Goal: Task Accomplishment & Management: Complete application form

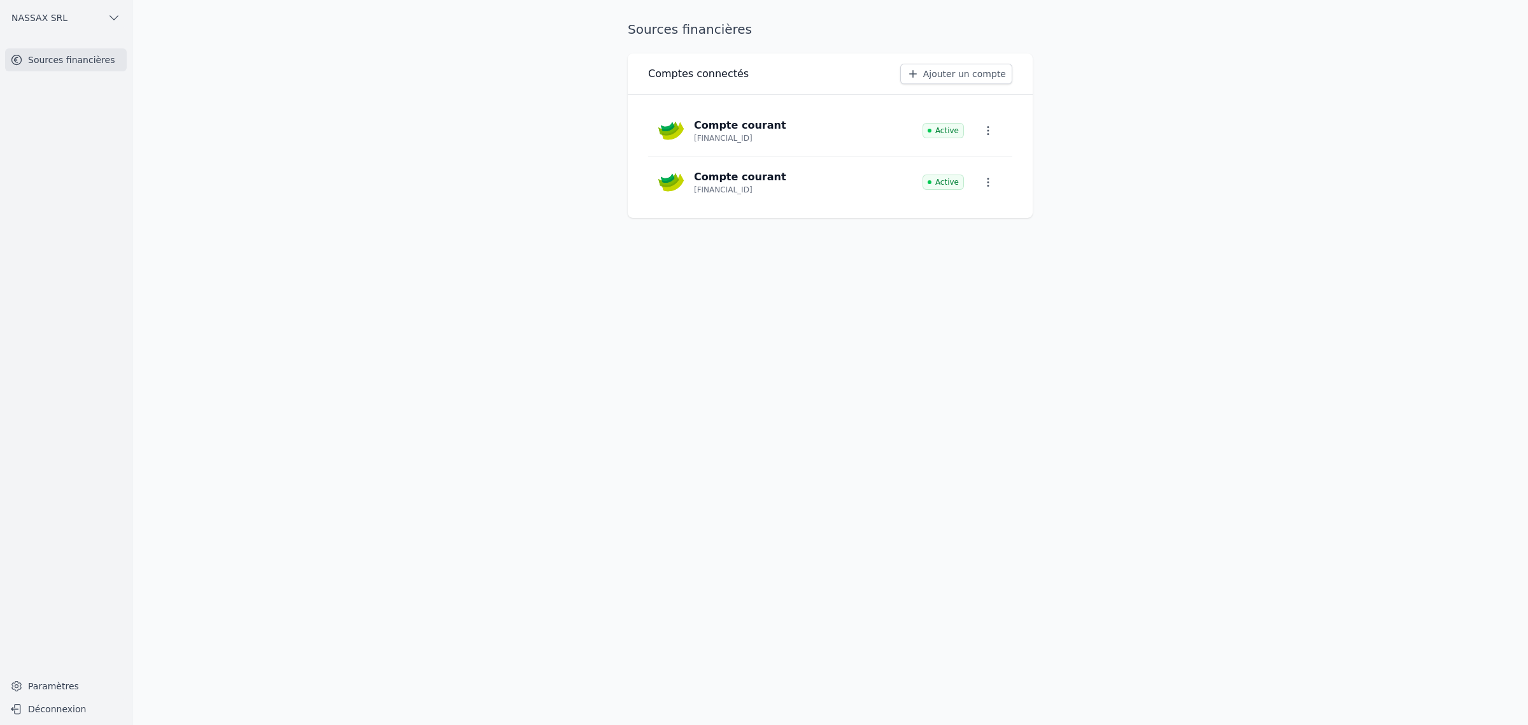
click at [105, 66] on link "Sources financières" at bounding box center [66, 59] width 122 height 23
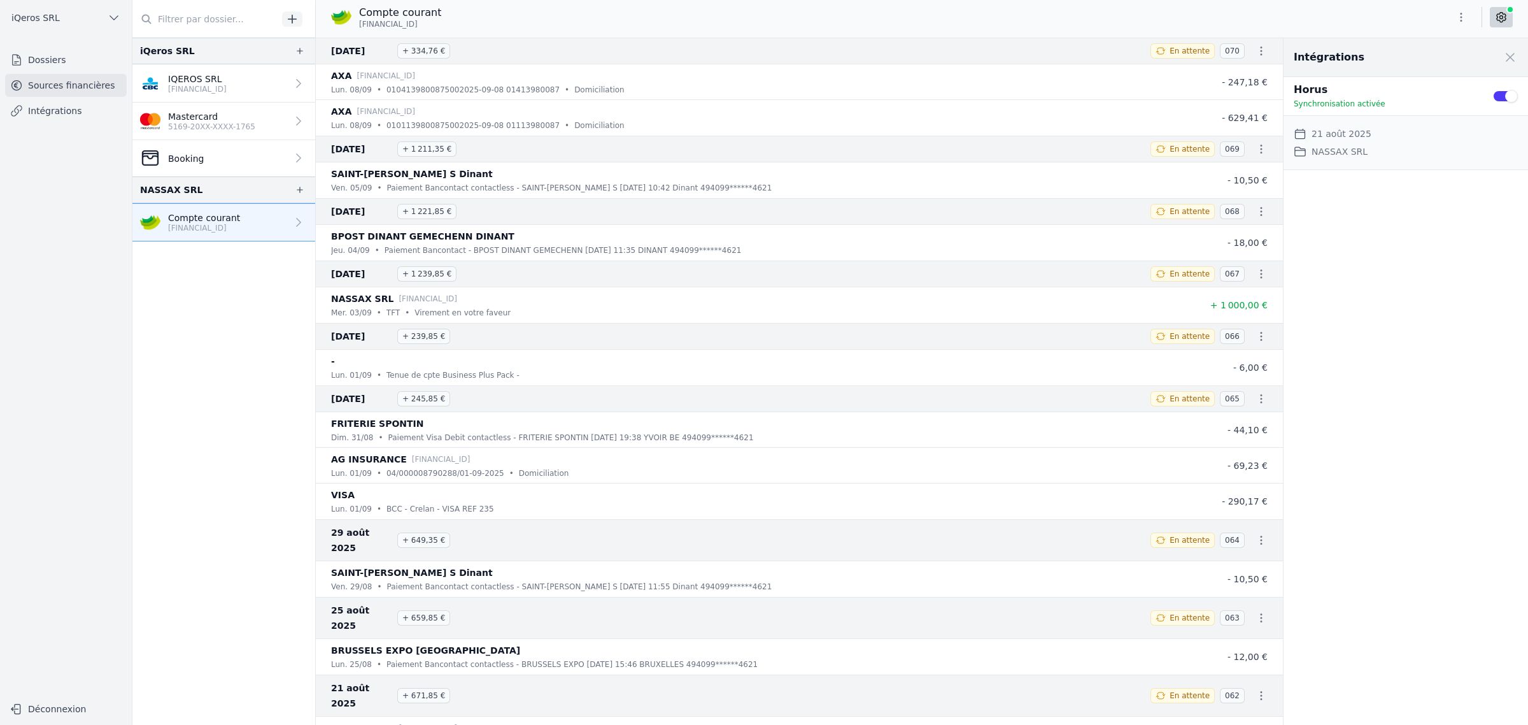
click at [59, 97] on link "Sources financières" at bounding box center [66, 85] width 122 height 23
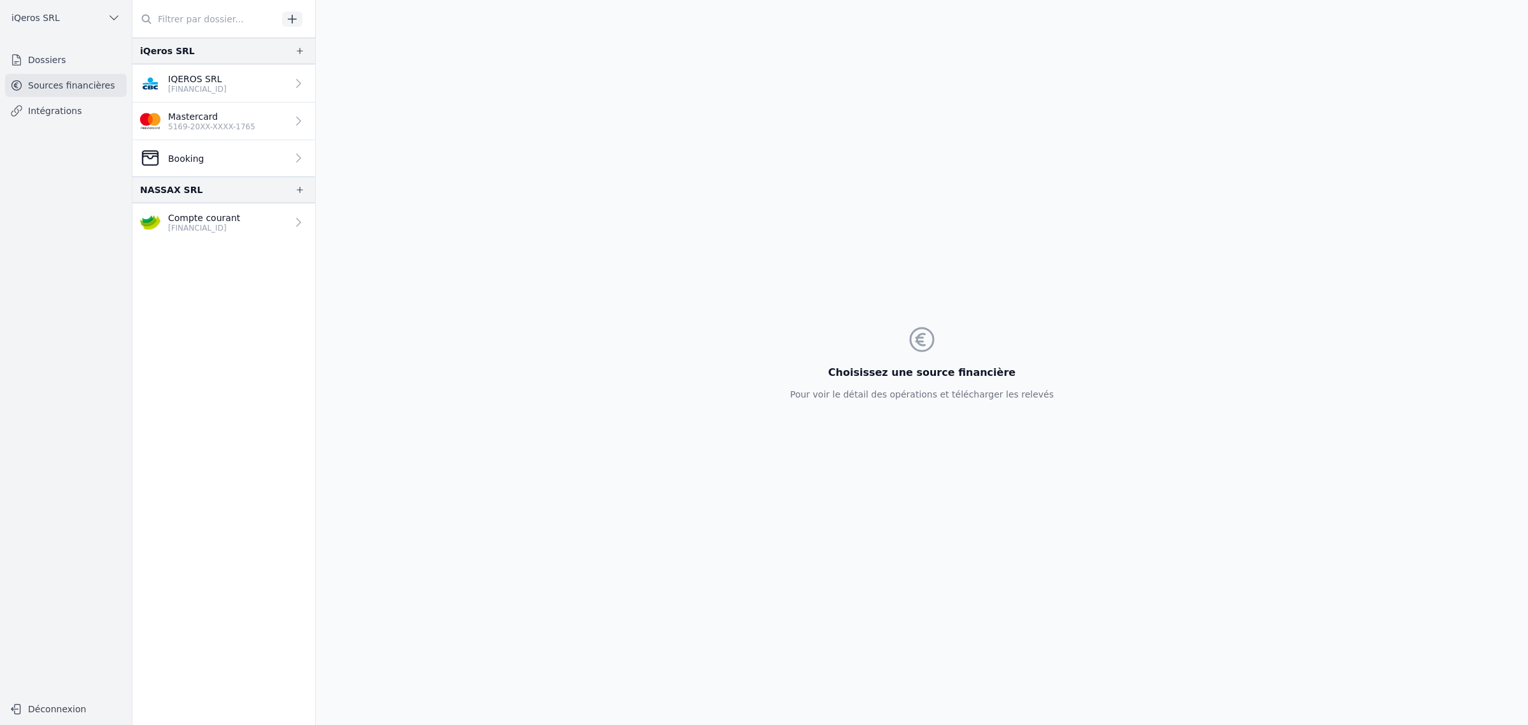
click at [215, 233] on p "BE73 1030 8467 0560" at bounding box center [204, 228] width 72 height 10
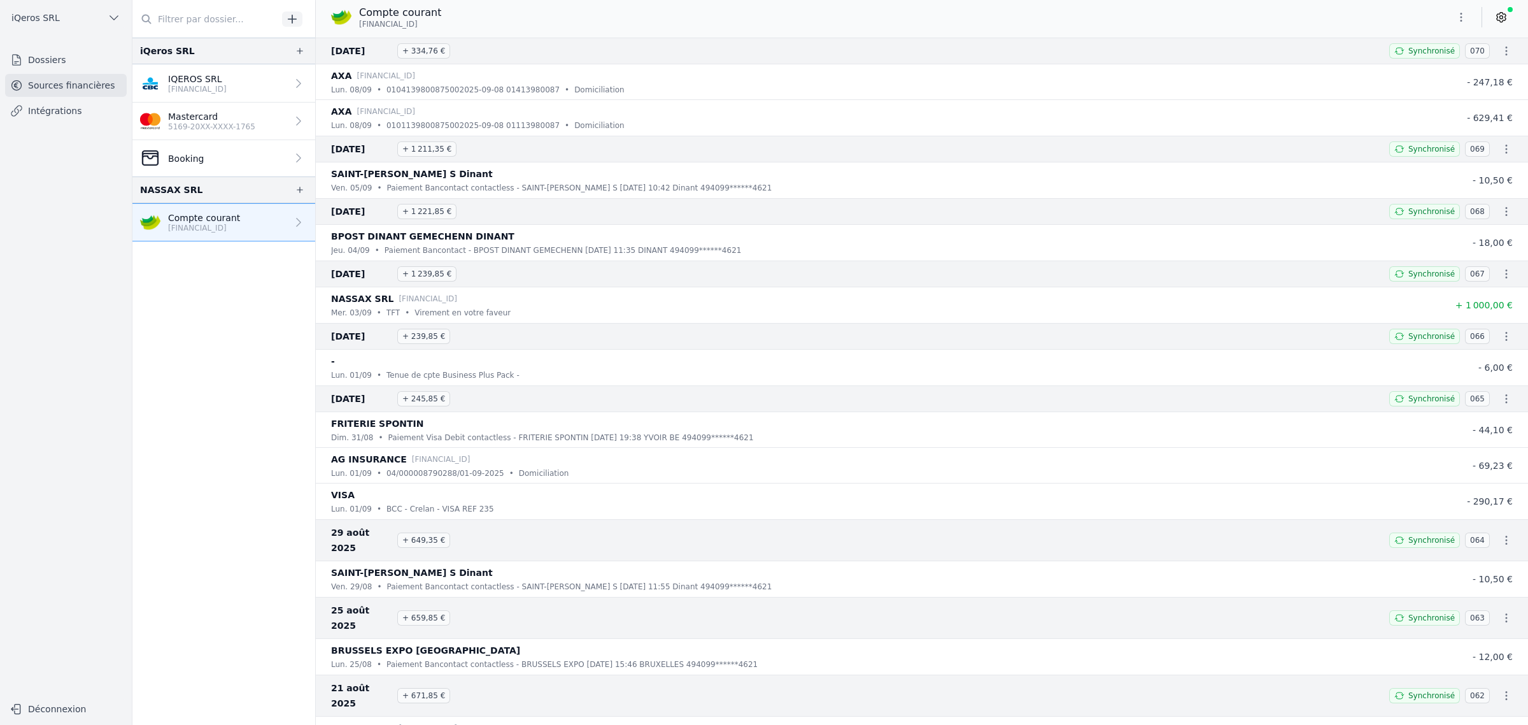
click at [303, 193] on icon "button" at bounding box center [300, 190] width 6 height 6
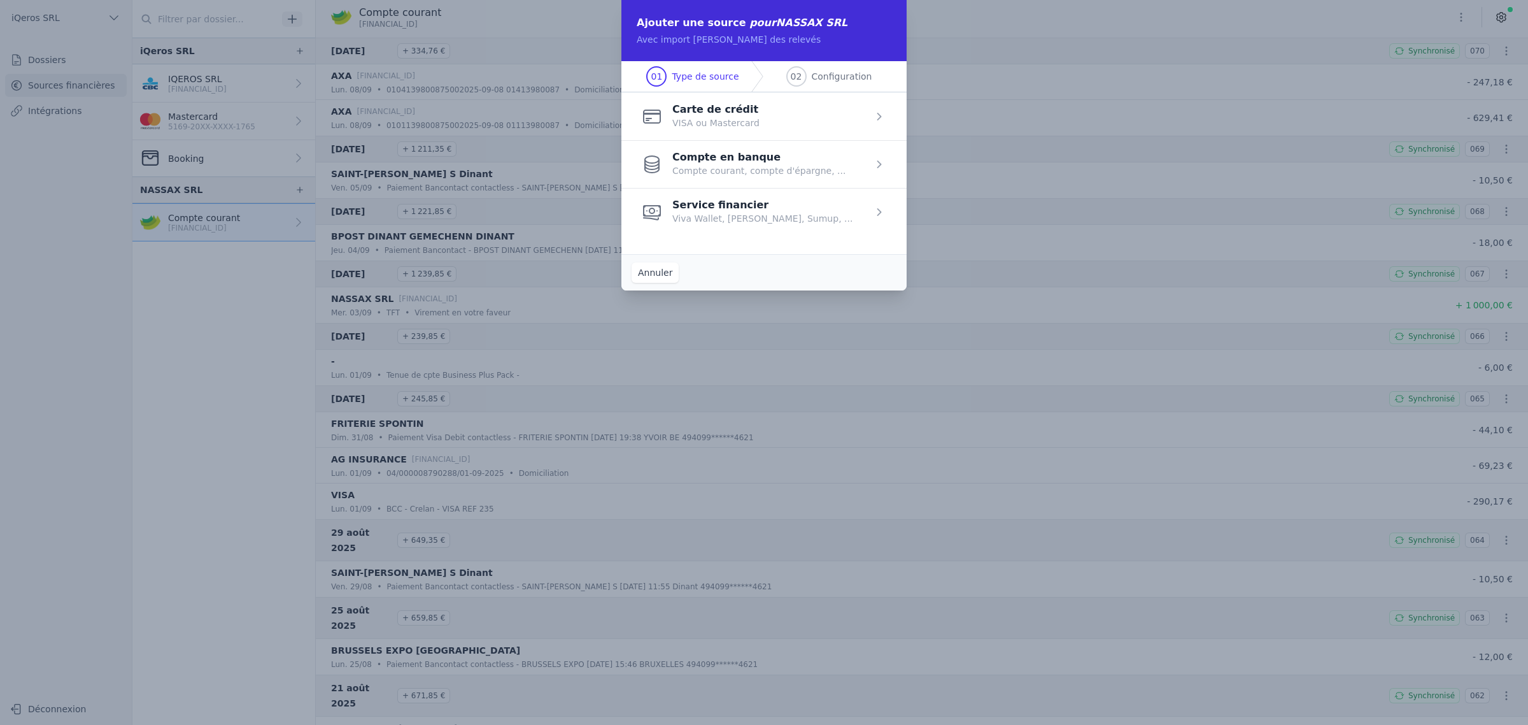
click at [811, 140] on span "button" at bounding box center [764, 116] width 285 height 48
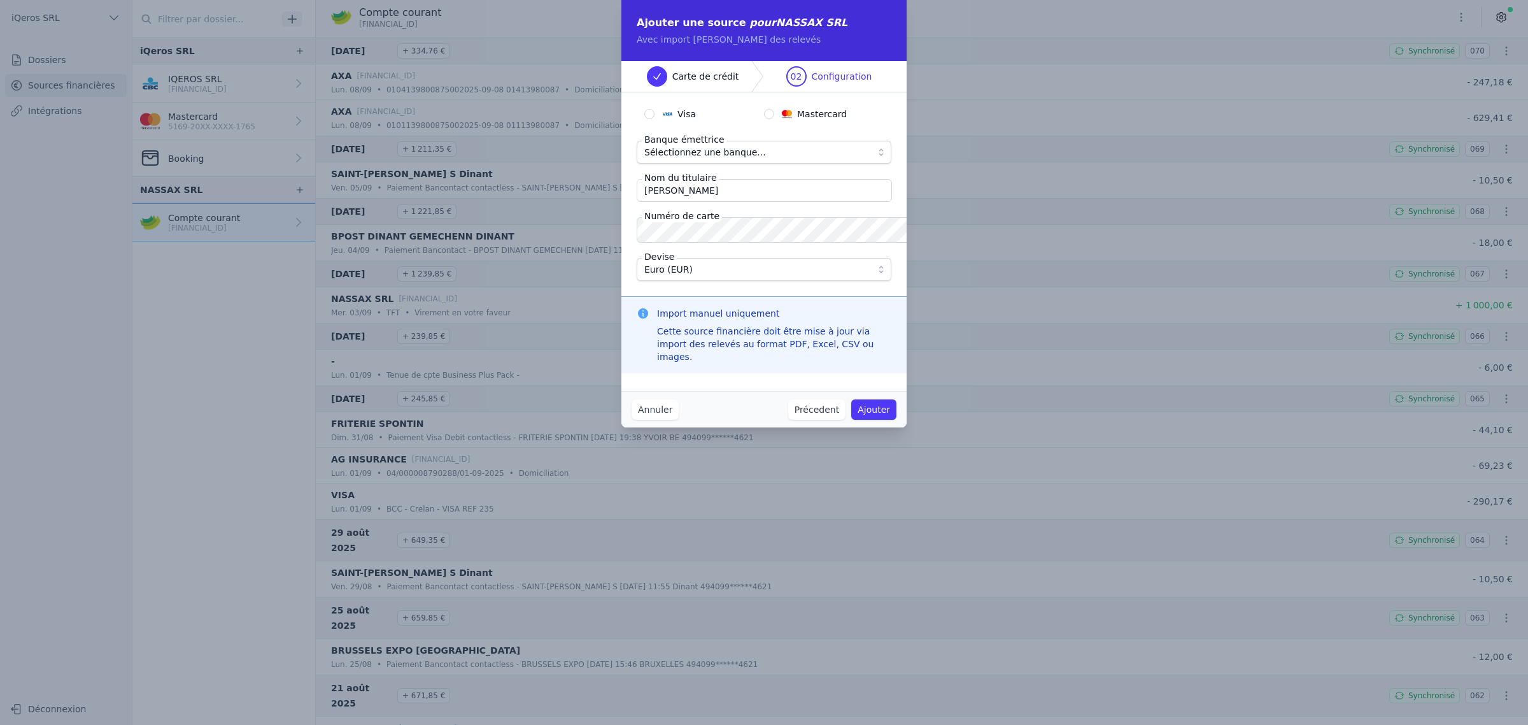
click at [794, 160] on span "Sélectionnez une banque..." at bounding box center [755, 152] width 222 height 15
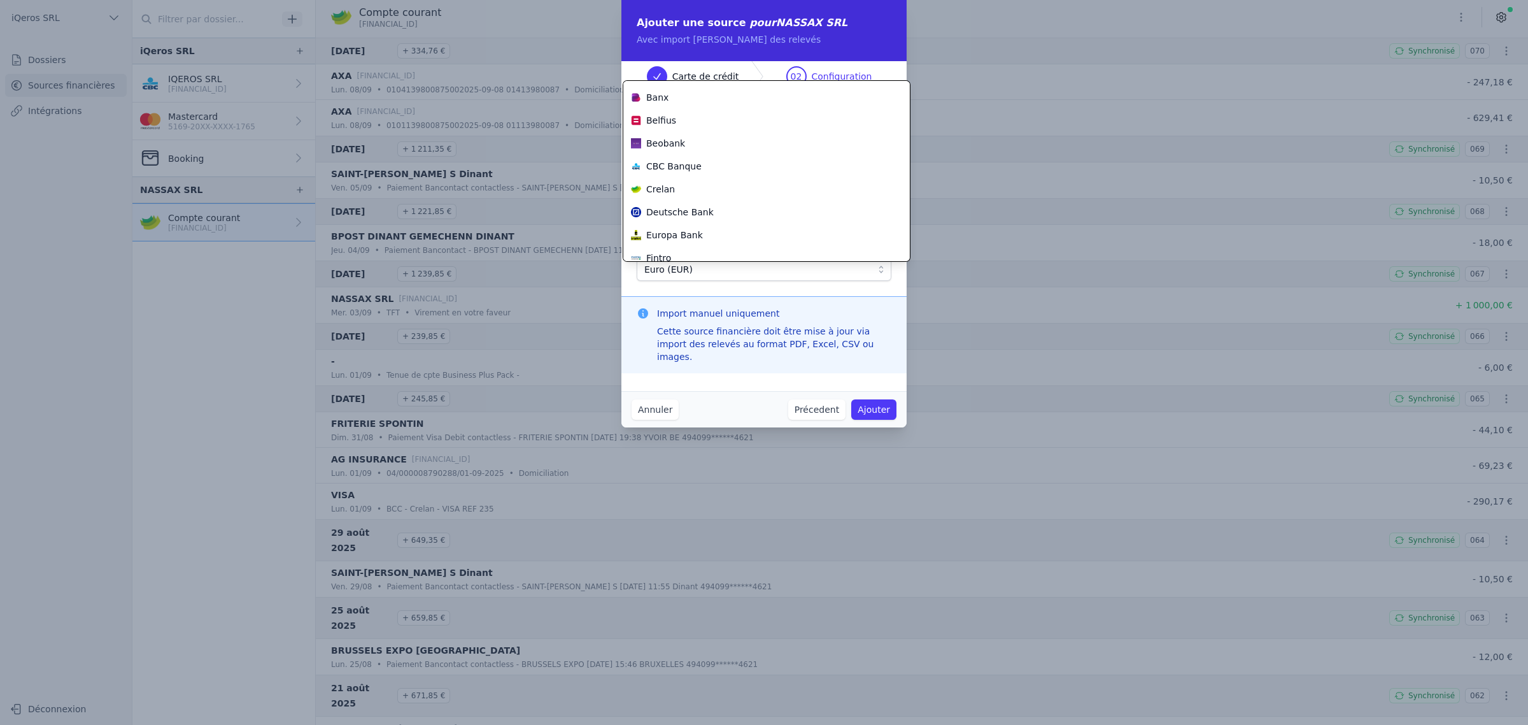
scroll to position [179, 0]
click at [659, 195] on span "Crelan" at bounding box center [660, 188] width 29 height 13
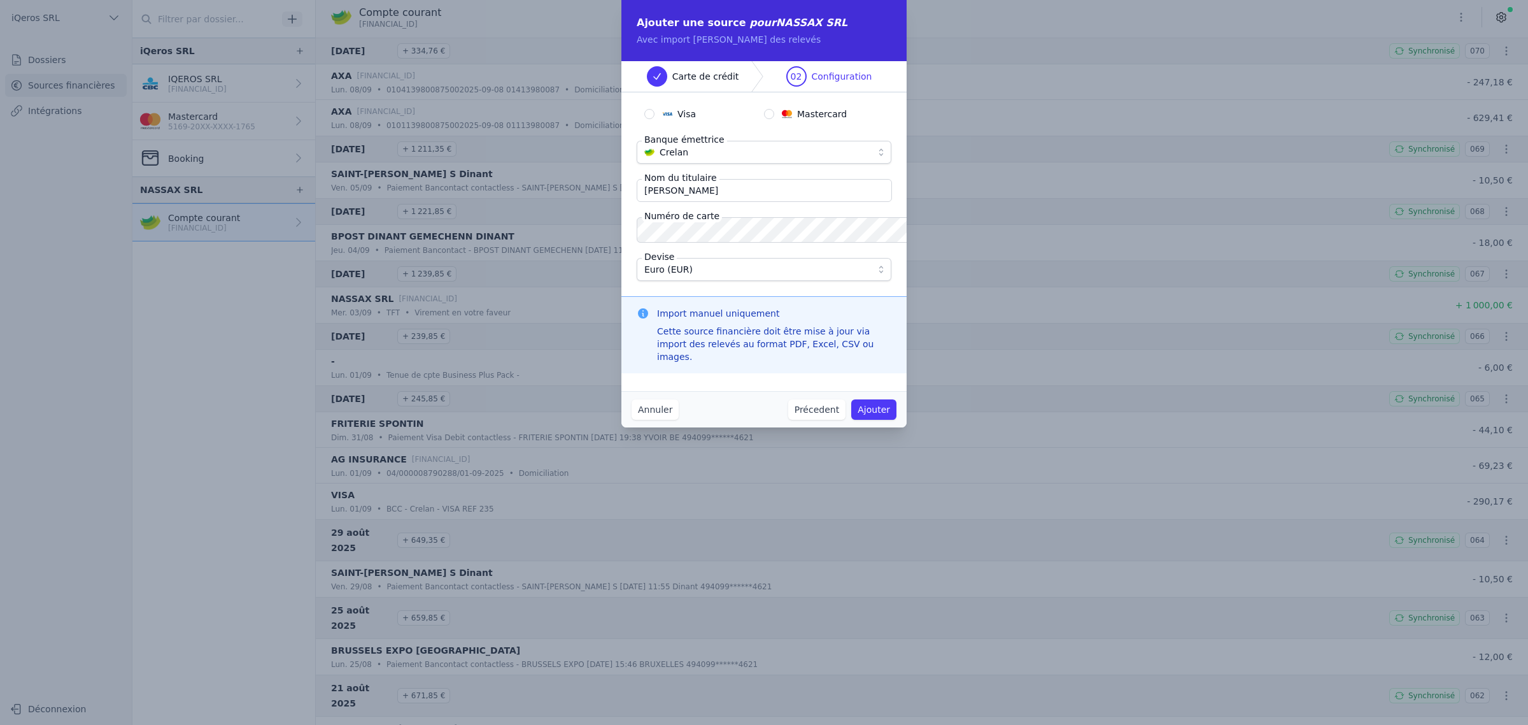
click at [879, 408] on div "Annuler Précedent Ajouter" at bounding box center [764, 409] width 285 height 36
click at [888, 414] on button "Ajouter" at bounding box center [873, 409] width 45 height 20
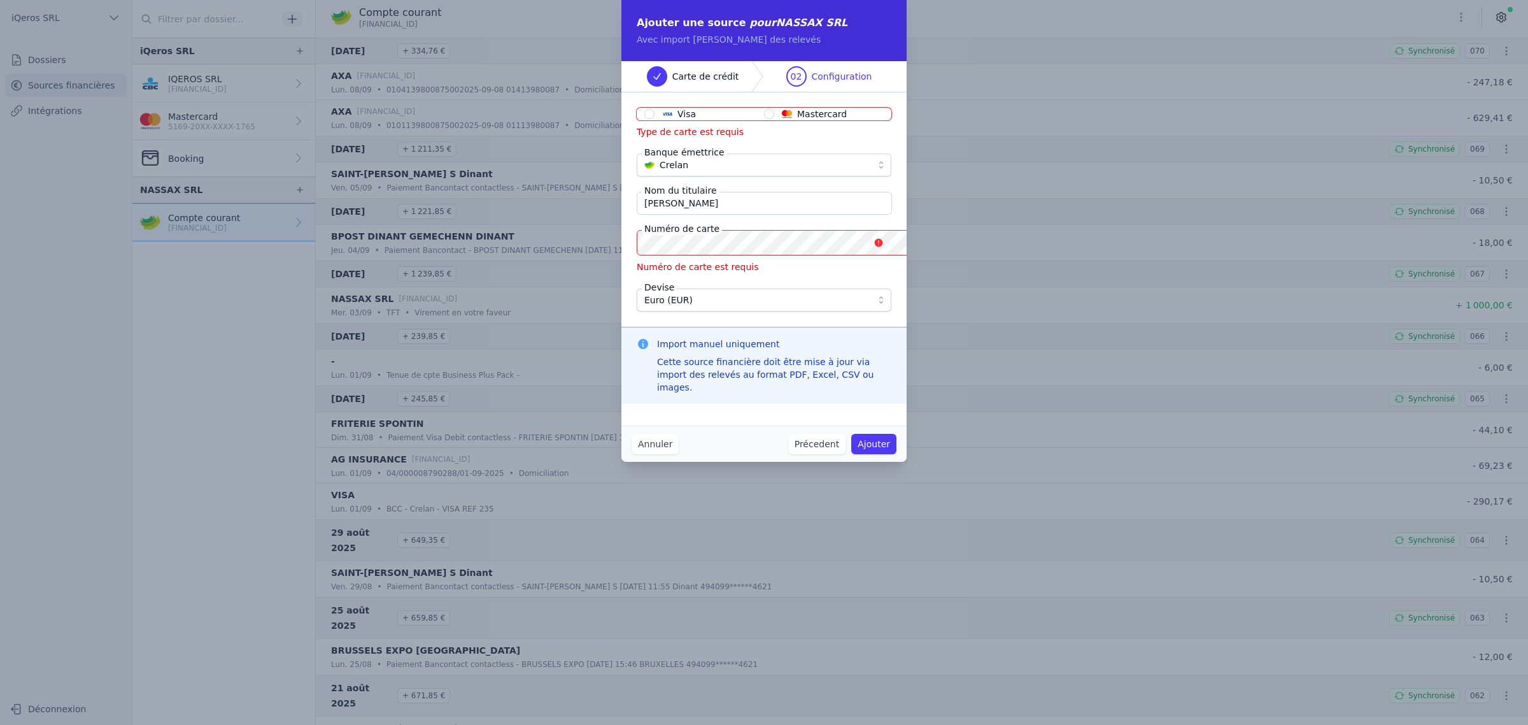
click at [644, 119] on input "Visa" at bounding box center [649, 114] width 10 height 10
radio input "true"
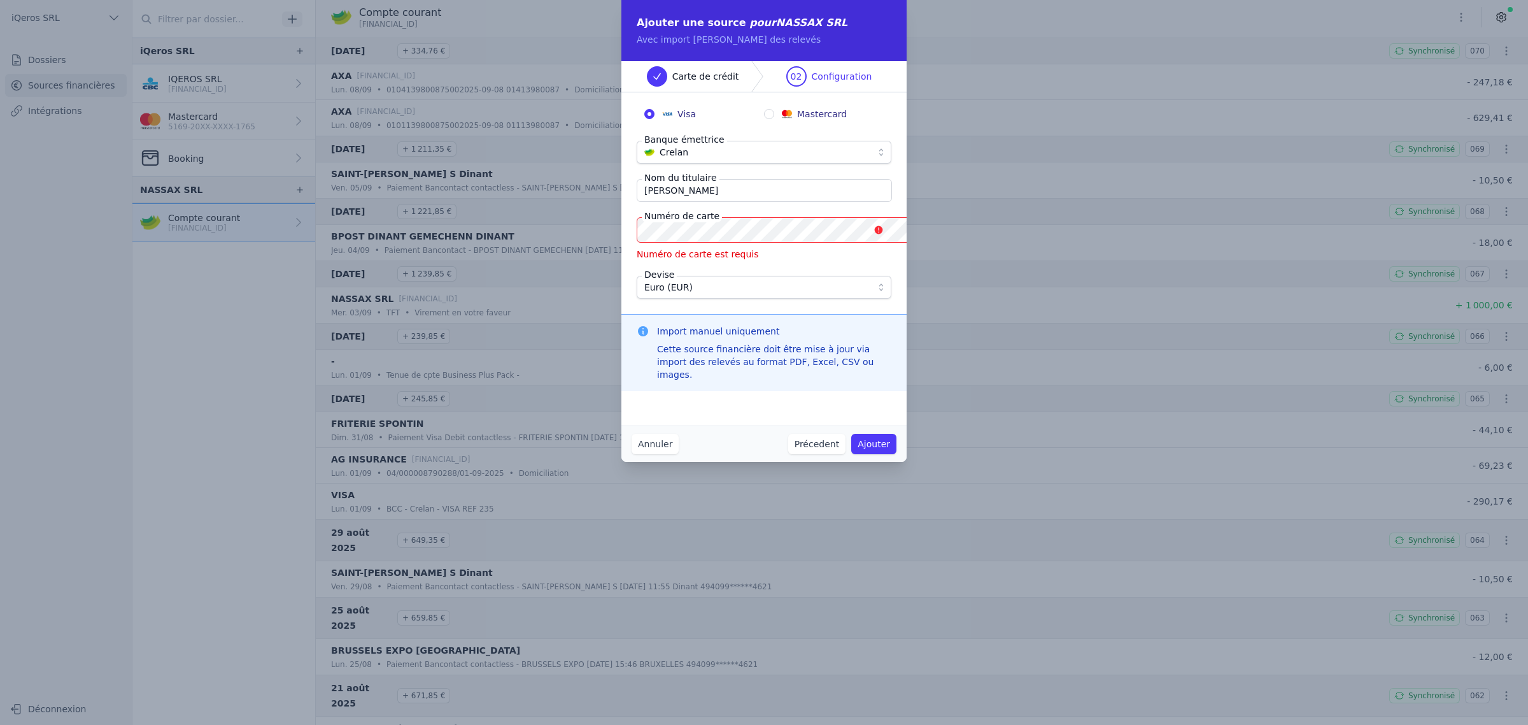
click at [653, 454] on button "Annuler" at bounding box center [655, 444] width 47 height 20
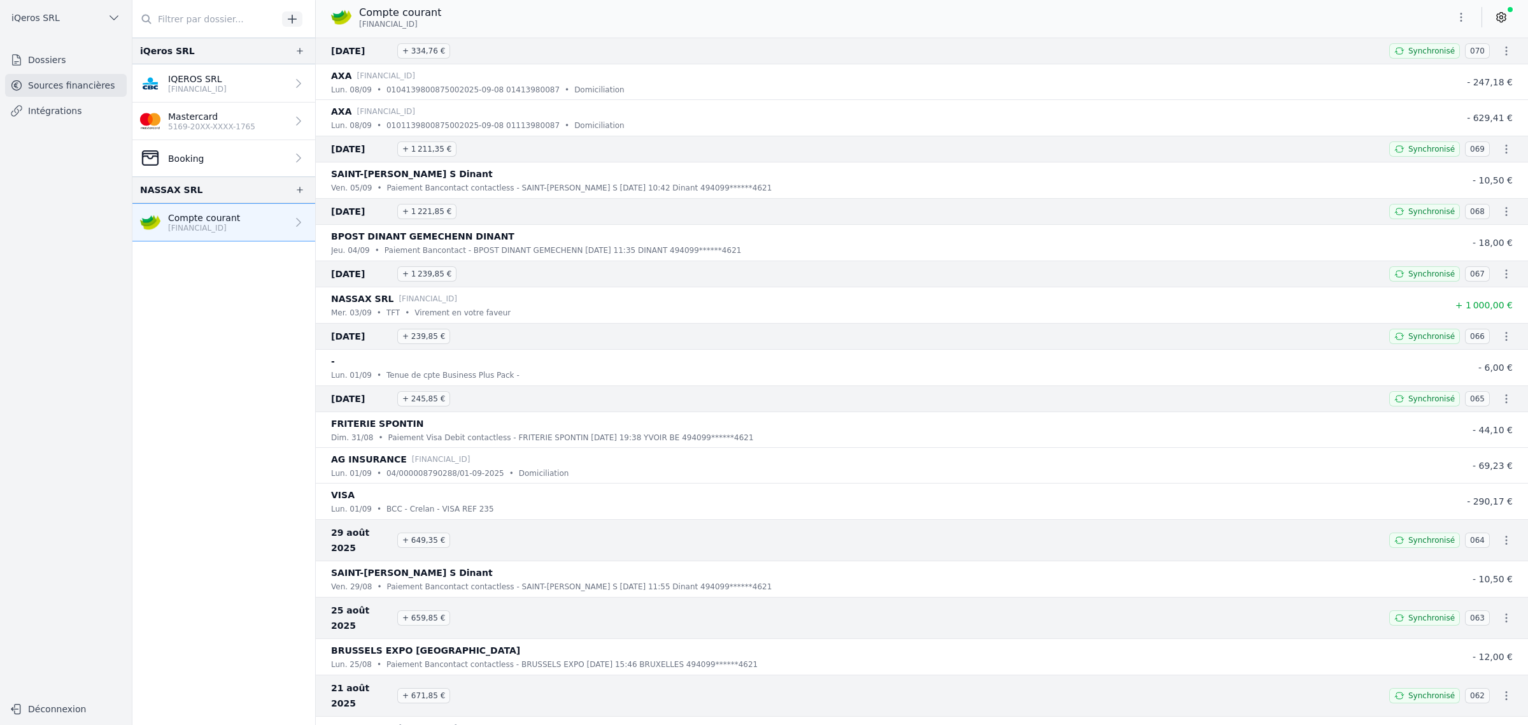
click at [314, 449] on nav "iQeros SRL IQEROS SRL BE56 7320 3993 8688 Mastercard 5169-20XX-XXXX-1765 Bookin…" at bounding box center [223, 381] width 183 height 687
click at [220, 94] on p "BE56 7320 3993 8688" at bounding box center [197, 89] width 59 height 10
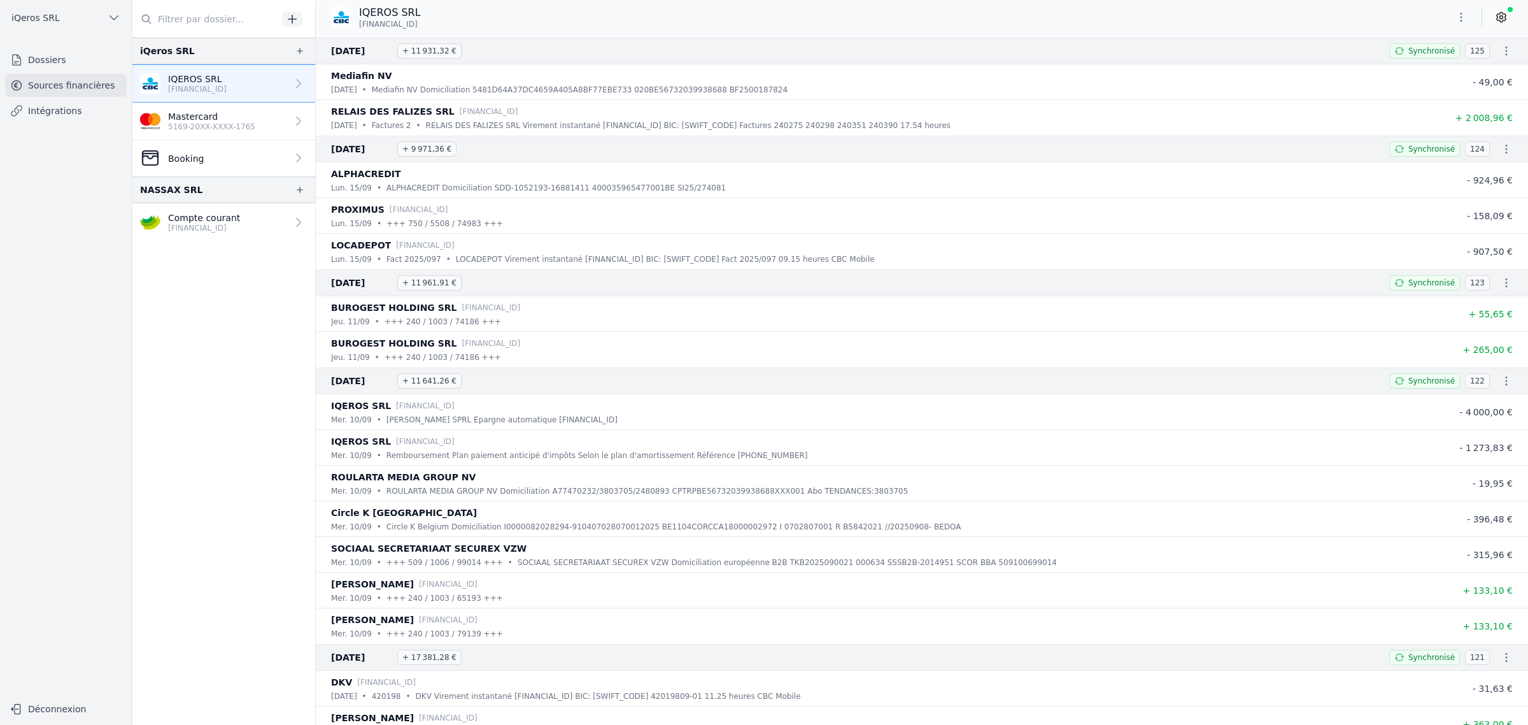
click at [315, 103] on link "IQEROS SRL BE56 7320 3993 8688" at bounding box center [223, 83] width 183 height 38
drag, startPoint x: 476, startPoint y: 145, endPoint x: 1039, endPoint y: 147, distance: 562.3
click at [1039, 132] on div "mar. 16/09 • Factures 2 • RELAIS DES FALIZES SRL Virement instantané BE03 7320 …" at bounding box center [883, 125] width 1105 height 13
click at [1058, 119] on div "RELAIS DES FALIZES SRL BE03 7320 7215 1984" at bounding box center [883, 111] width 1105 height 15
click at [288, 87] on link "IQEROS SRL BE56 7320 3993 8688" at bounding box center [223, 83] width 183 height 38
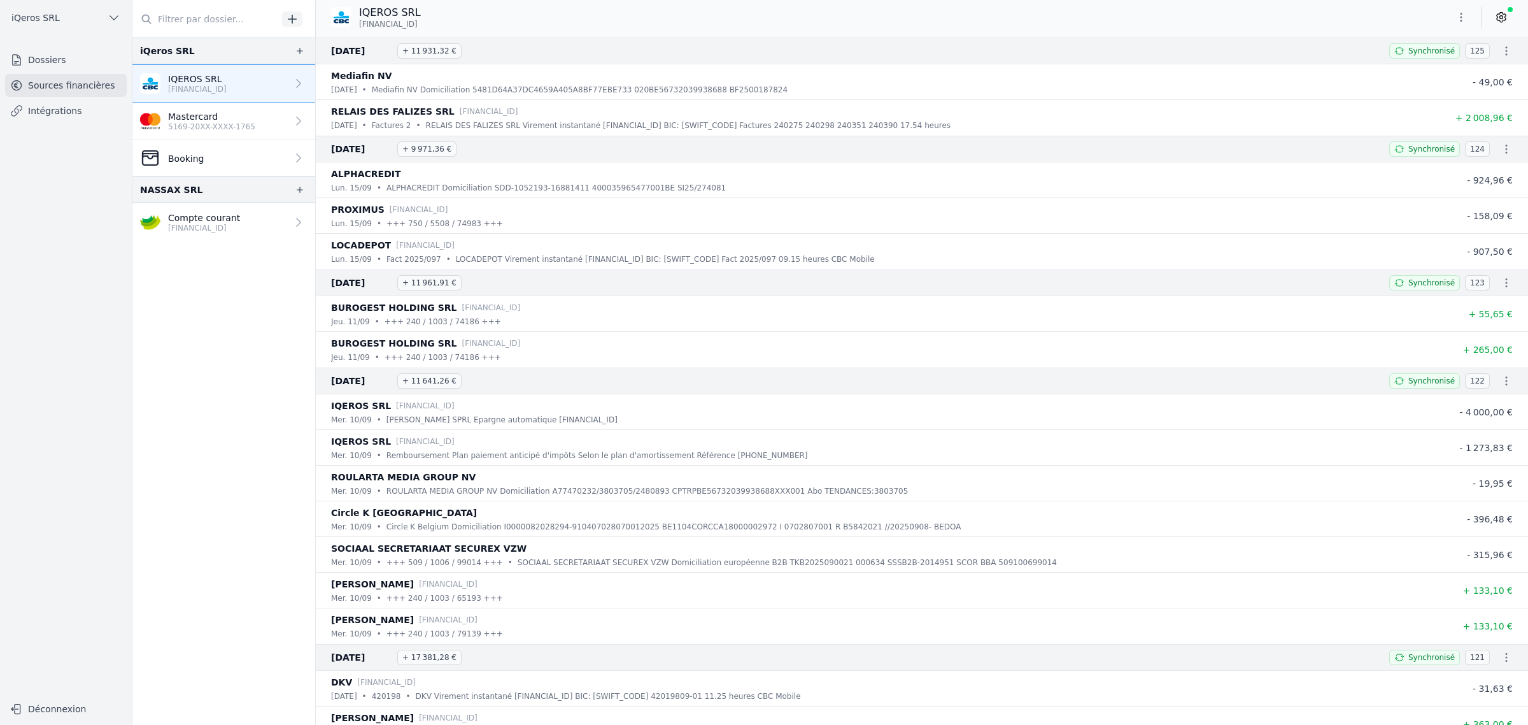
click at [305, 90] on icon at bounding box center [298, 83] width 13 height 13
click at [1507, 16] on link at bounding box center [1501, 17] width 23 height 20
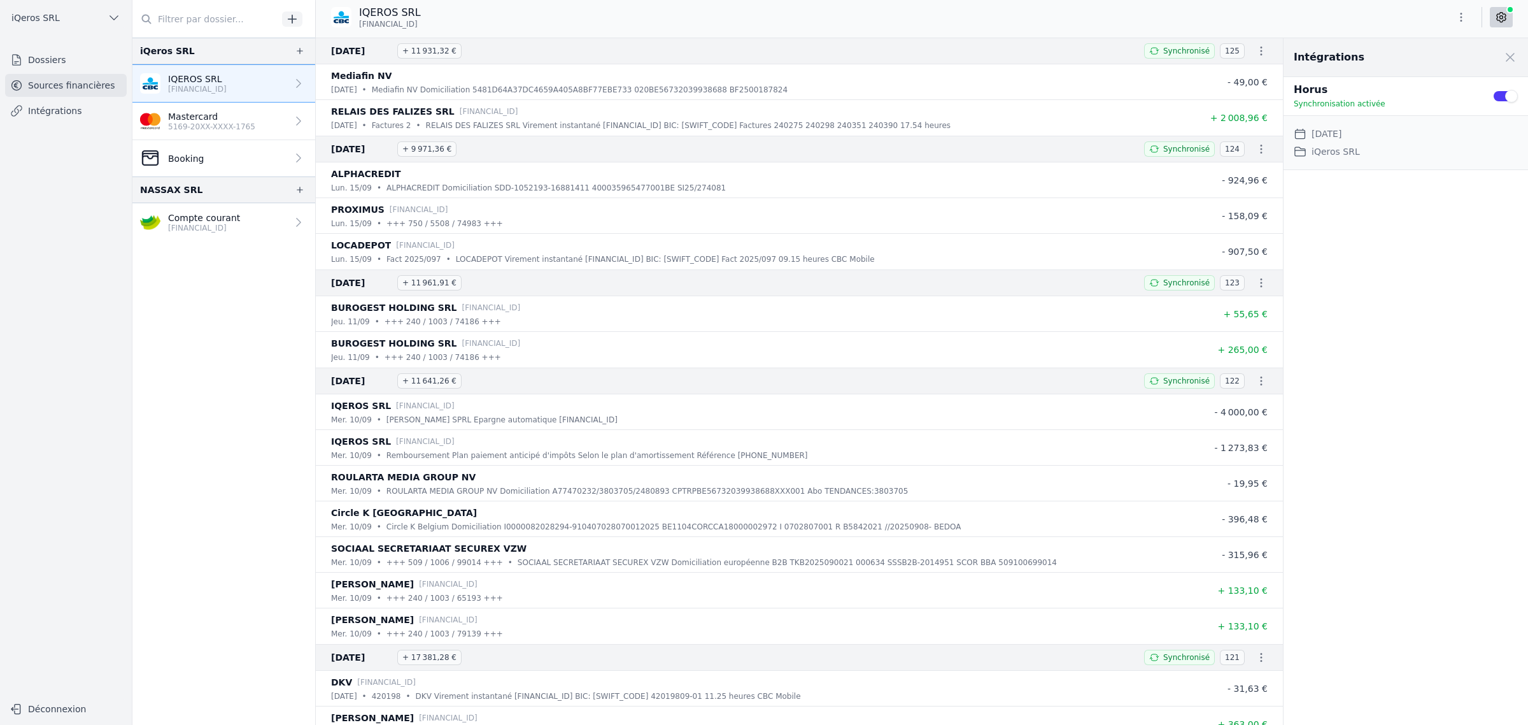
click at [1507, 17] on link at bounding box center [1501, 17] width 23 height 20
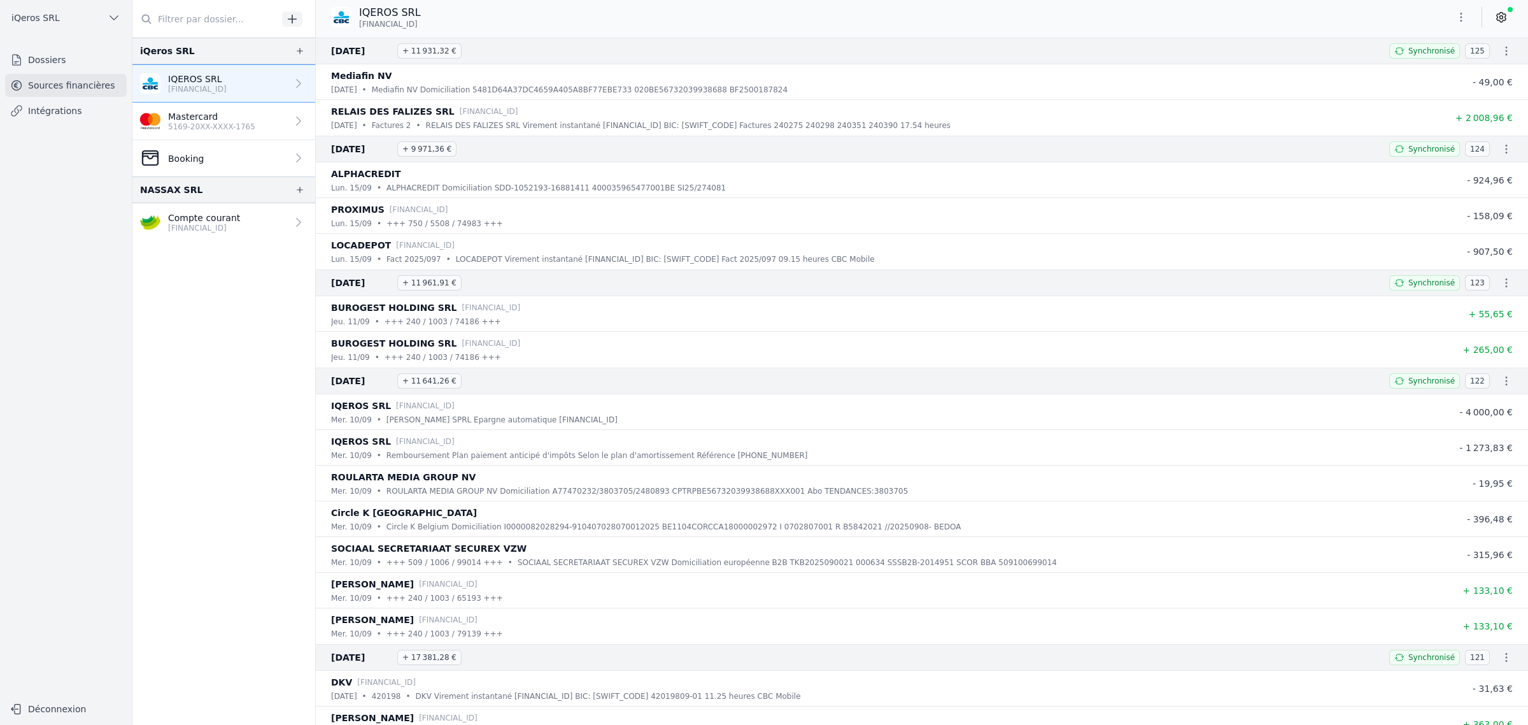
click at [271, 96] on link "IQEROS SRL BE56 7320 3993 8688" at bounding box center [223, 83] width 183 height 38
click at [315, 96] on link "IQEROS SRL BE56 7320 3993 8688" at bounding box center [223, 83] width 183 height 38
click at [315, 93] on link "IQEROS SRL BE56 7320 3993 8688" at bounding box center [223, 83] width 183 height 38
click at [1456, 20] on icon "button" at bounding box center [1461, 17] width 13 height 13
click at [1419, 97] on button "Supprimer" at bounding box center [1413, 94] width 92 height 23
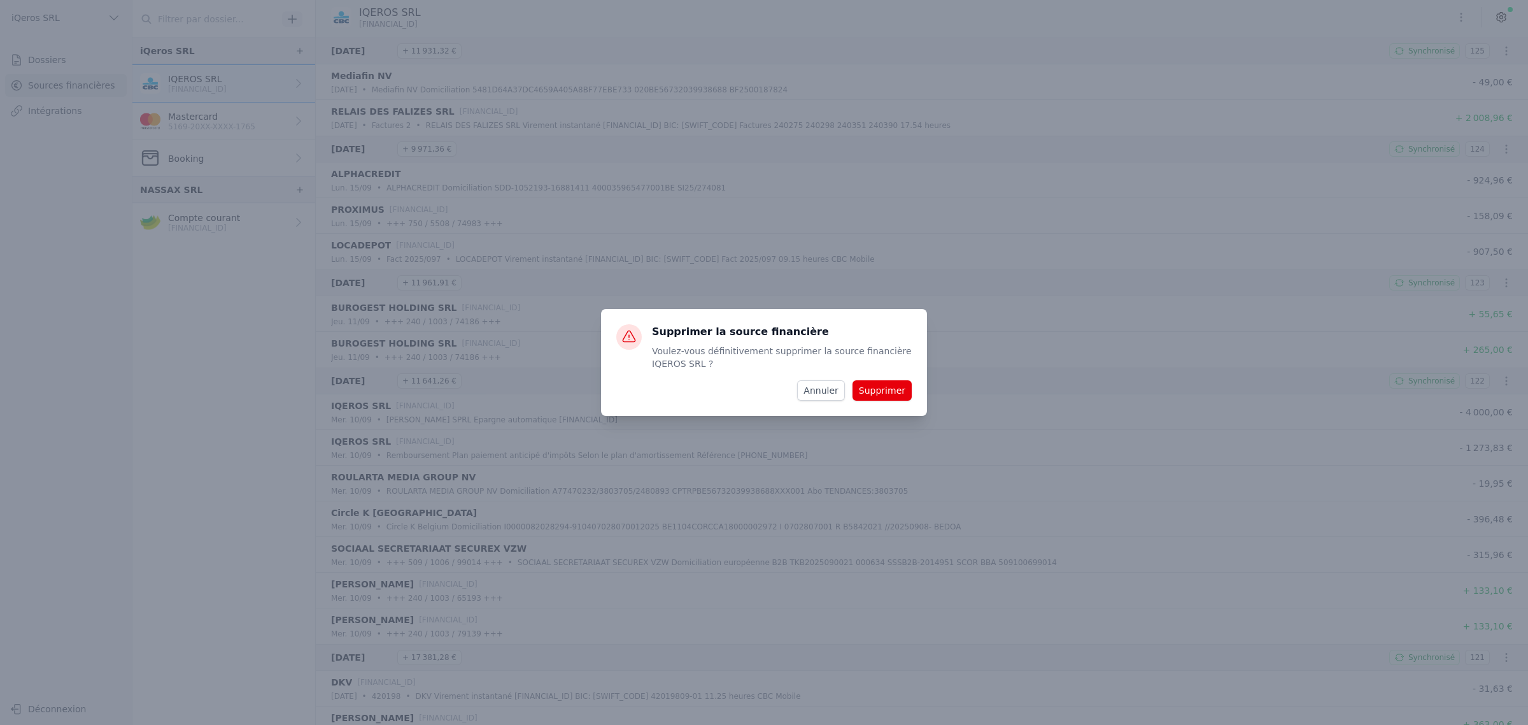
click at [902, 394] on button "Supprimer" at bounding box center [882, 390] width 59 height 20
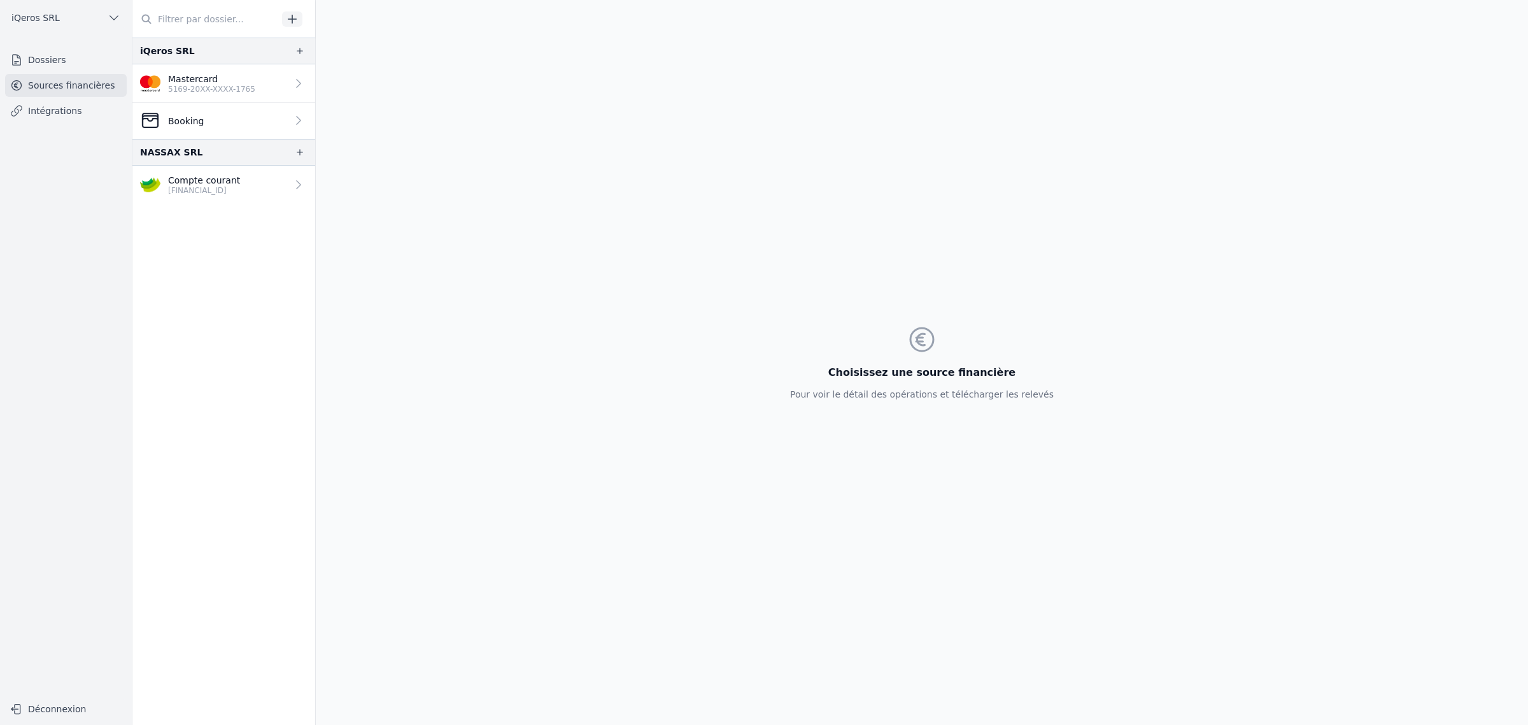
click at [305, 90] on icon at bounding box center [298, 83] width 13 height 13
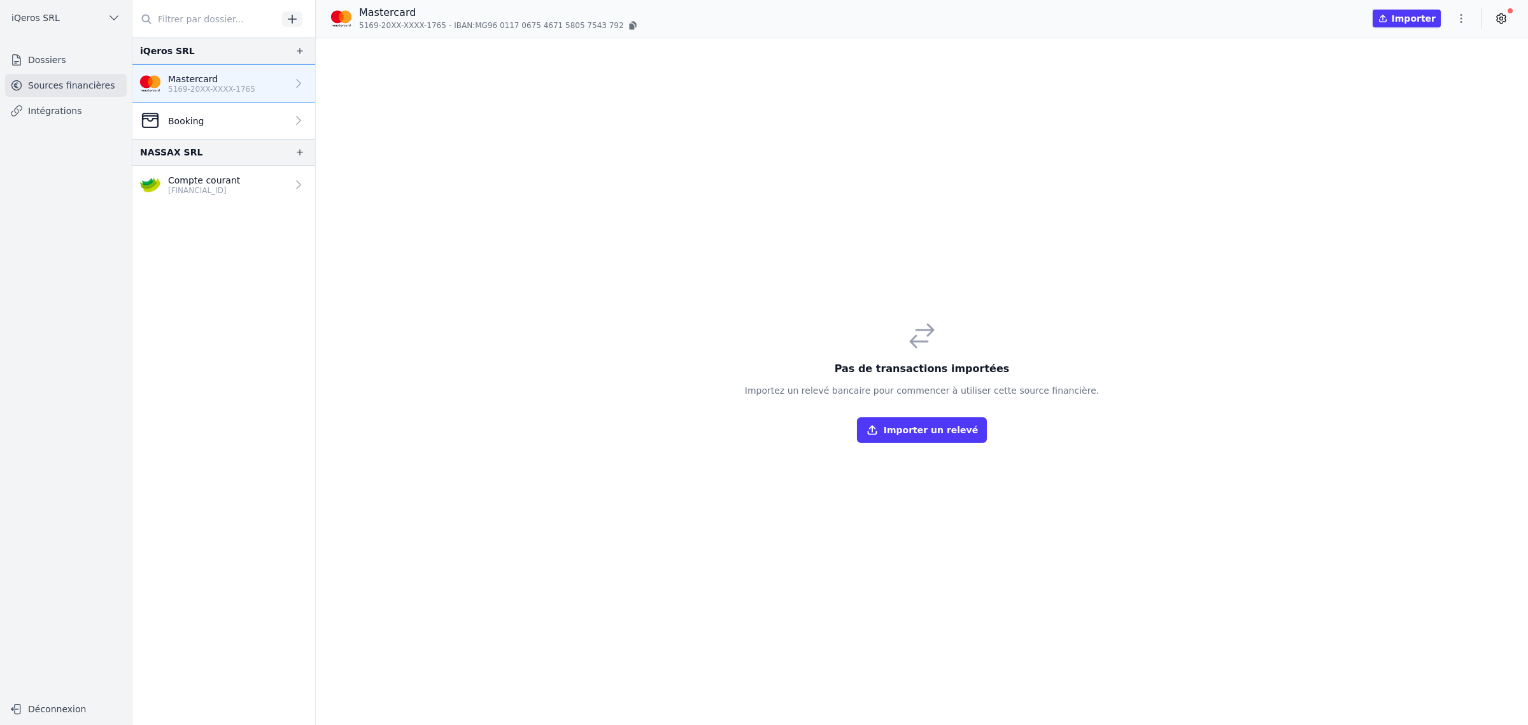
click at [1455, 24] on icon "button" at bounding box center [1461, 18] width 13 height 13
click at [1396, 103] on button "Supprimer" at bounding box center [1413, 96] width 92 height 23
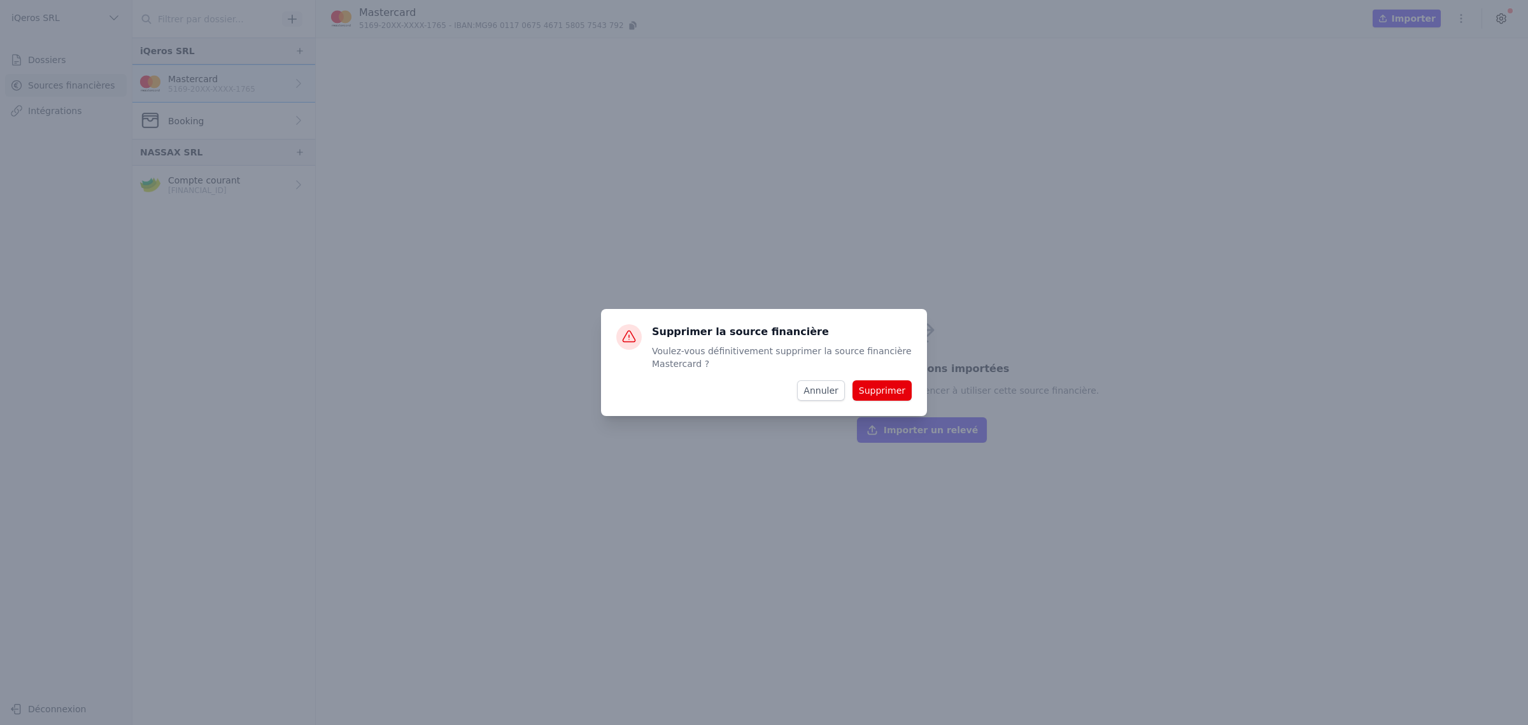
click at [909, 388] on button "Supprimer" at bounding box center [882, 390] width 59 height 20
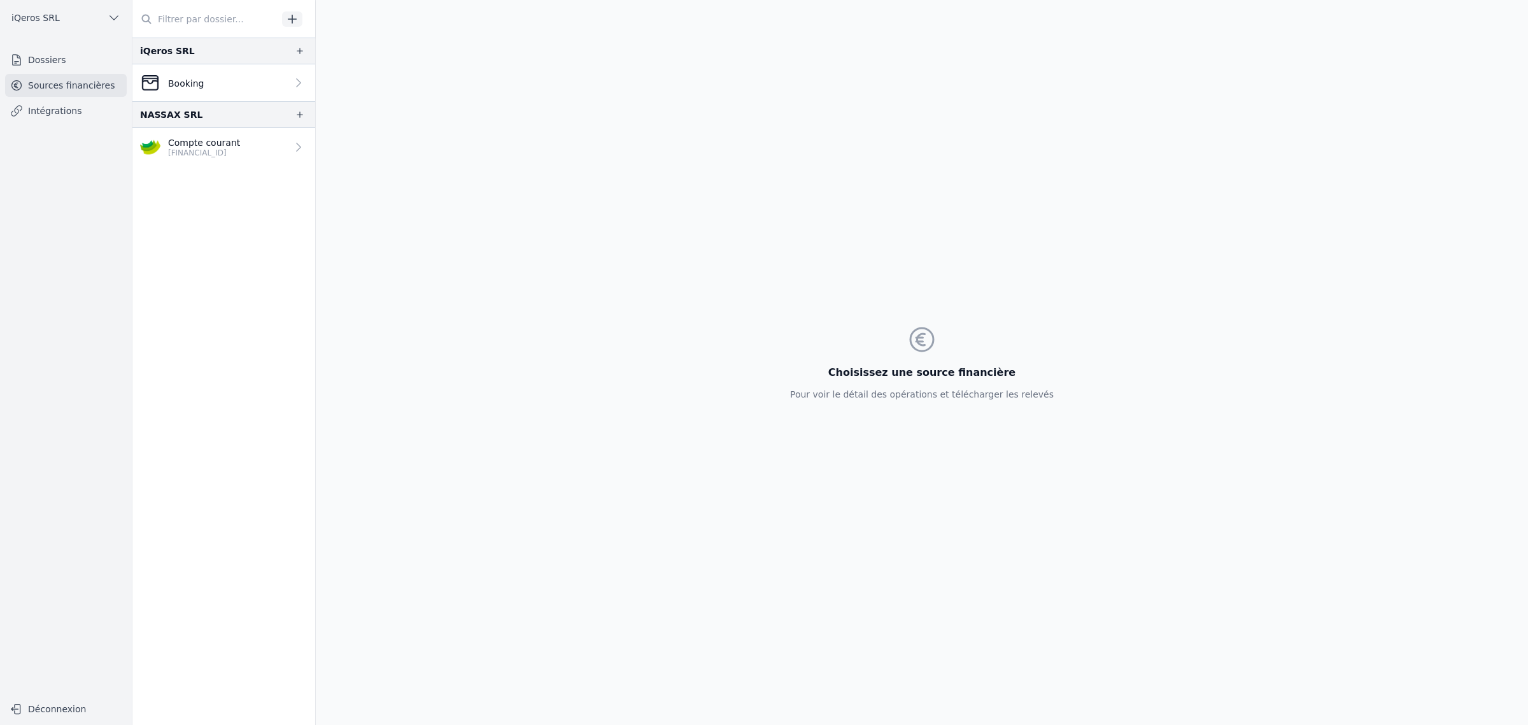
click at [301, 85] on link "Booking" at bounding box center [223, 82] width 183 height 37
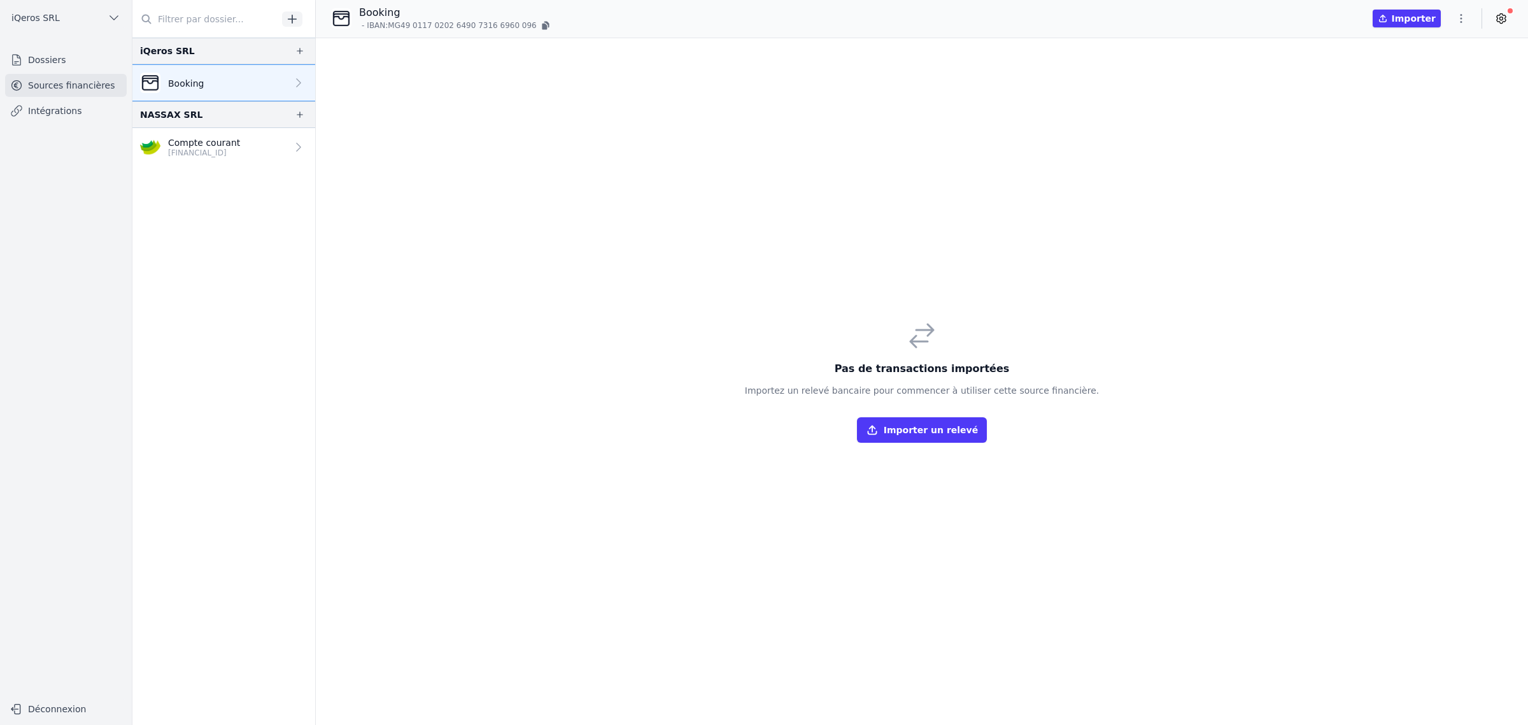
click at [1457, 14] on icon "button" at bounding box center [1461, 18] width 13 height 13
click at [1409, 99] on button "Supprimer" at bounding box center [1413, 96] width 92 height 23
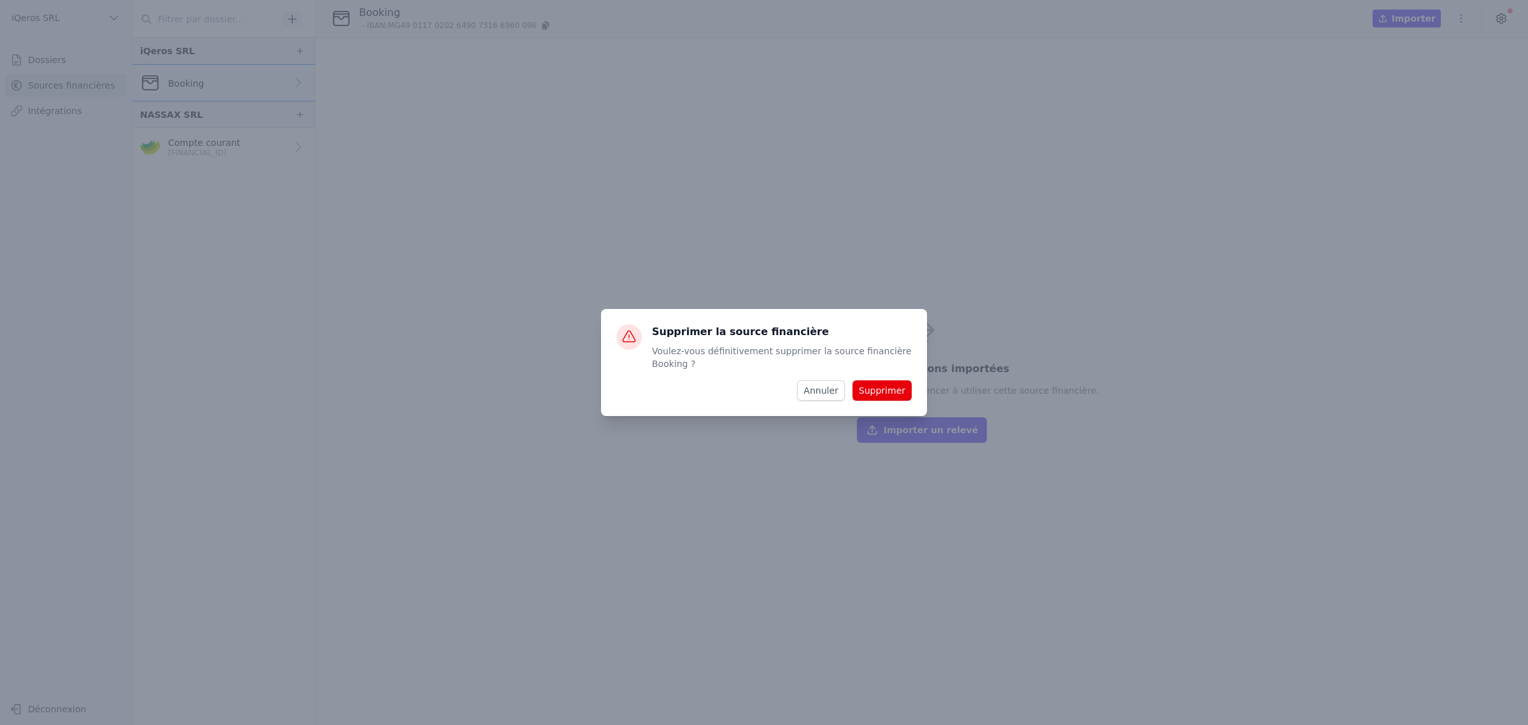
click at [902, 401] on button "Supprimer" at bounding box center [882, 390] width 59 height 20
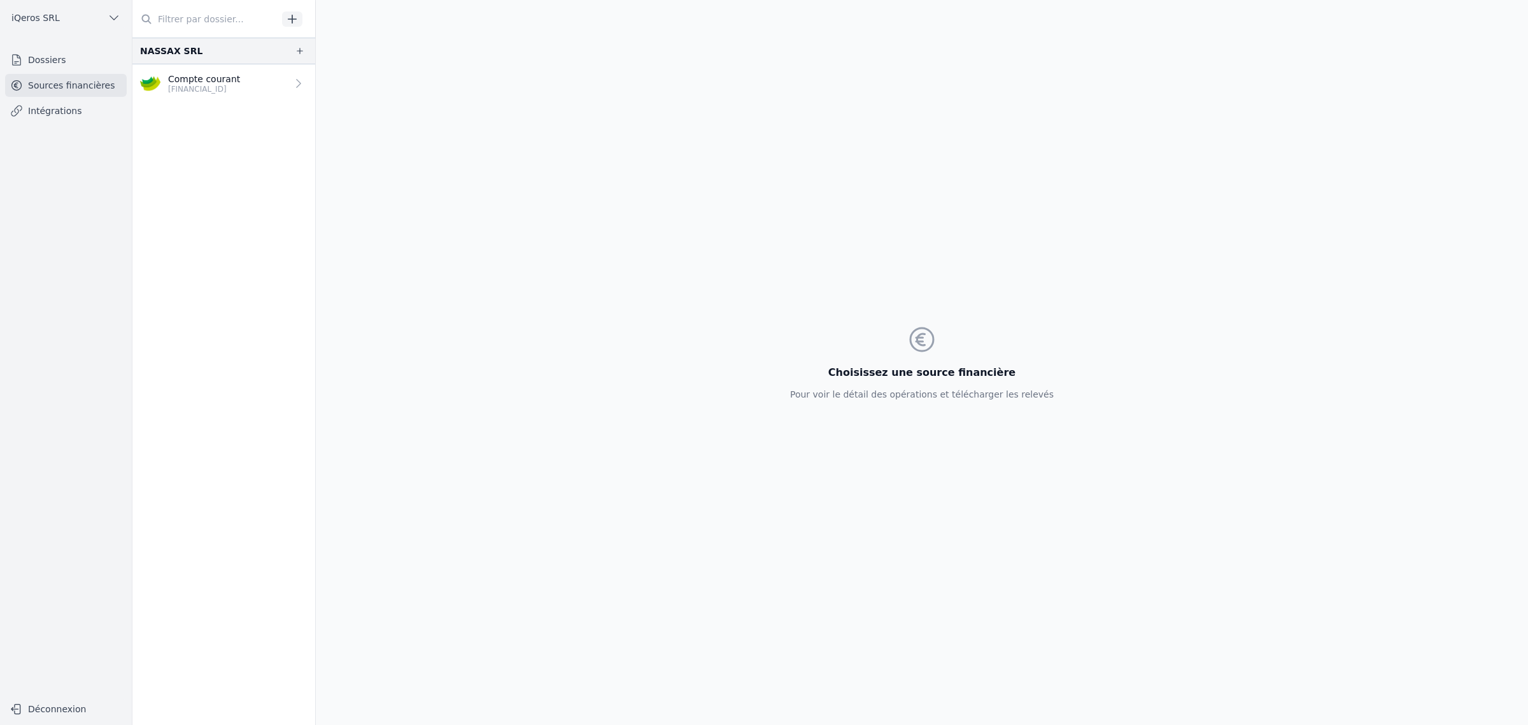
click at [311, 103] on link "Compte courant BE73 1030 8467 0560" at bounding box center [223, 83] width 183 height 38
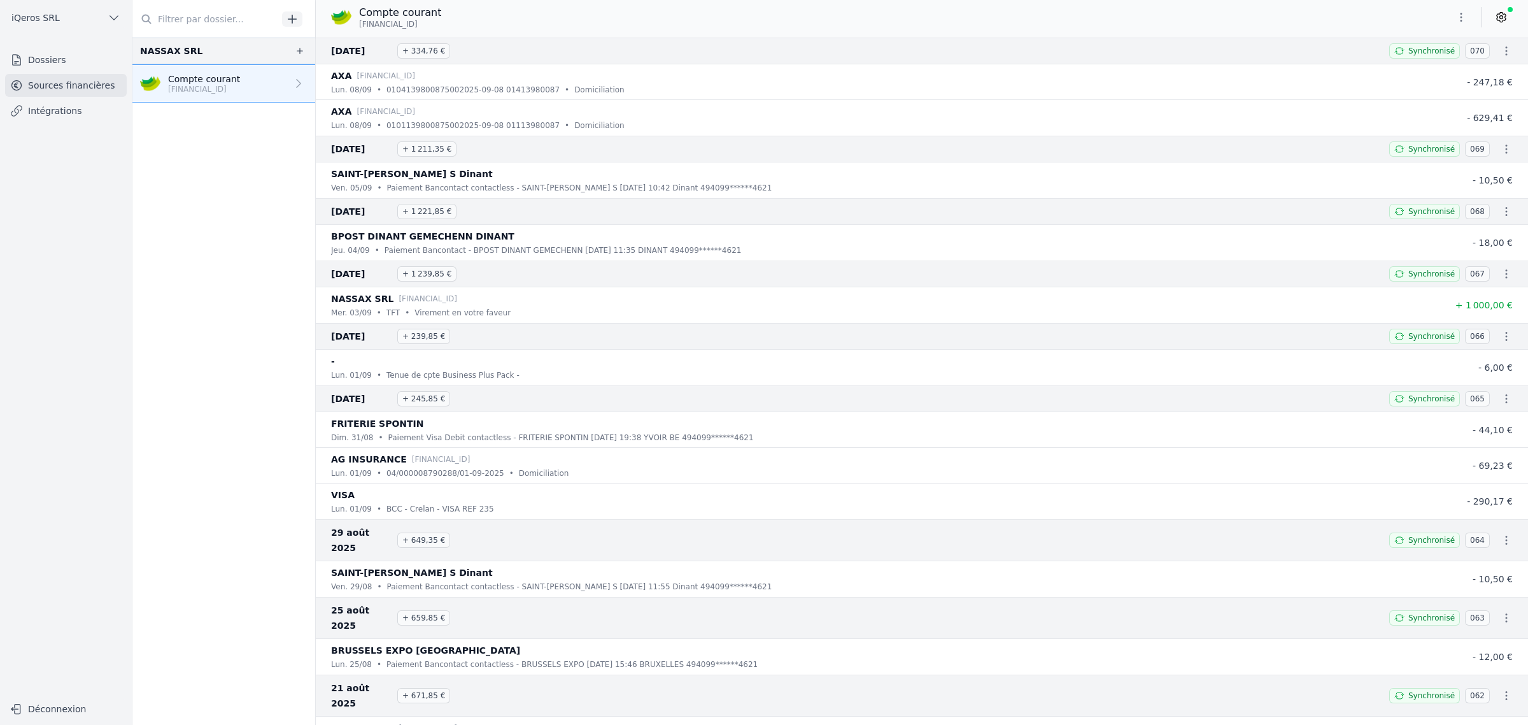
click at [1472, 17] on div at bounding box center [1481, 17] width 64 height 20
click at [1467, 16] on button "button" at bounding box center [1461, 17] width 25 height 20
click at [1401, 106] on button "Supprimer" at bounding box center [1413, 94] width 92 height 23
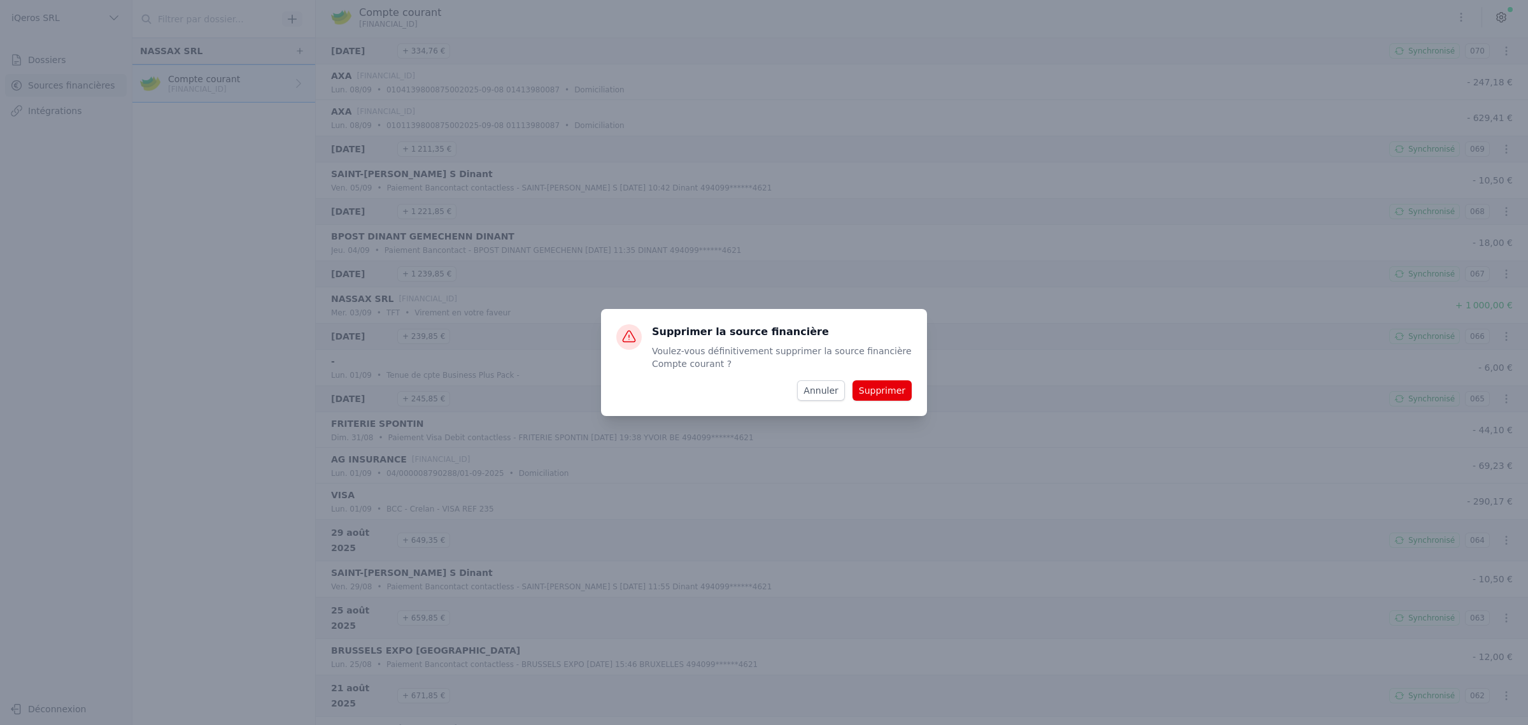
click at [912, 401] on button "Supprimer" at bounding box center [882, 390] width 59 height 20
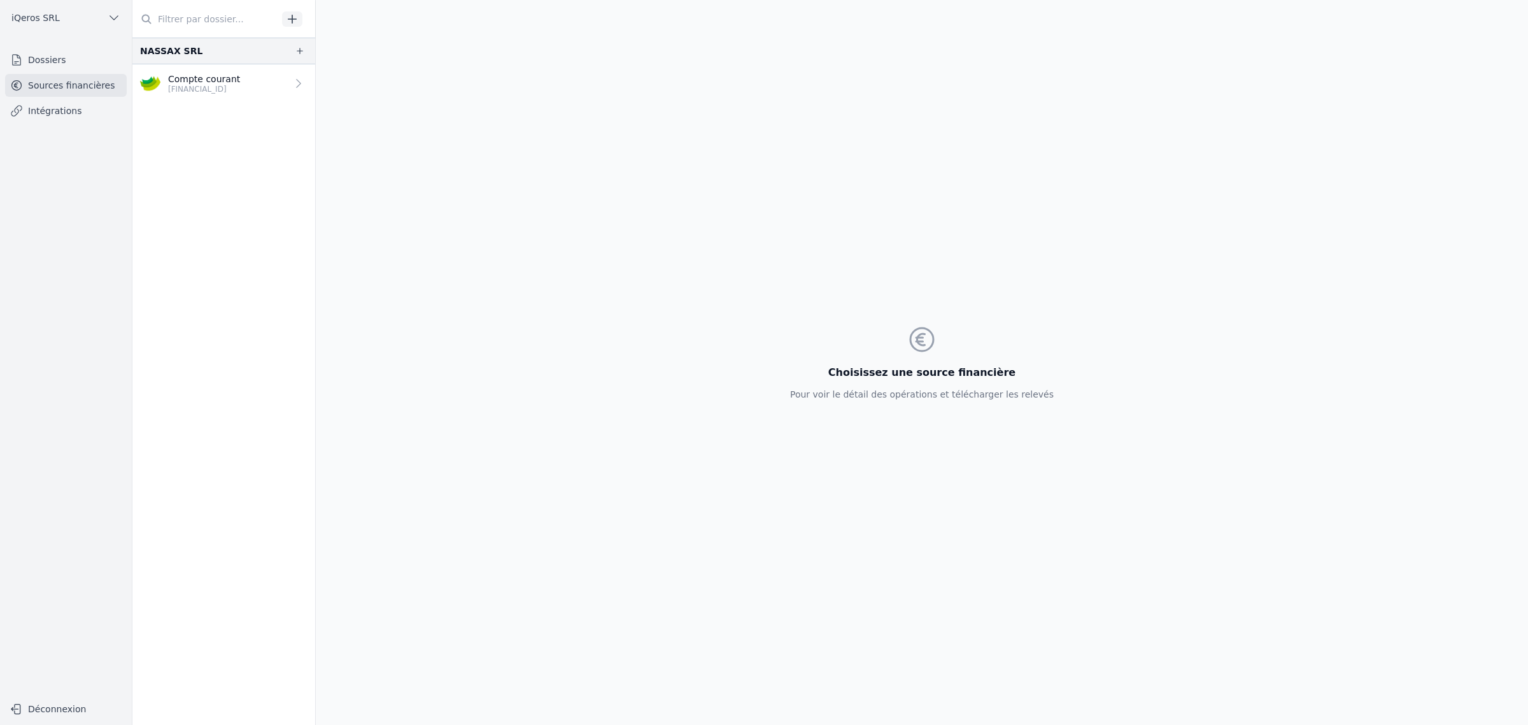
click at [315, 97] on link "Compte courant BE73 1030 8467 0560" at bounding box center [223, 83] width 183 height 38
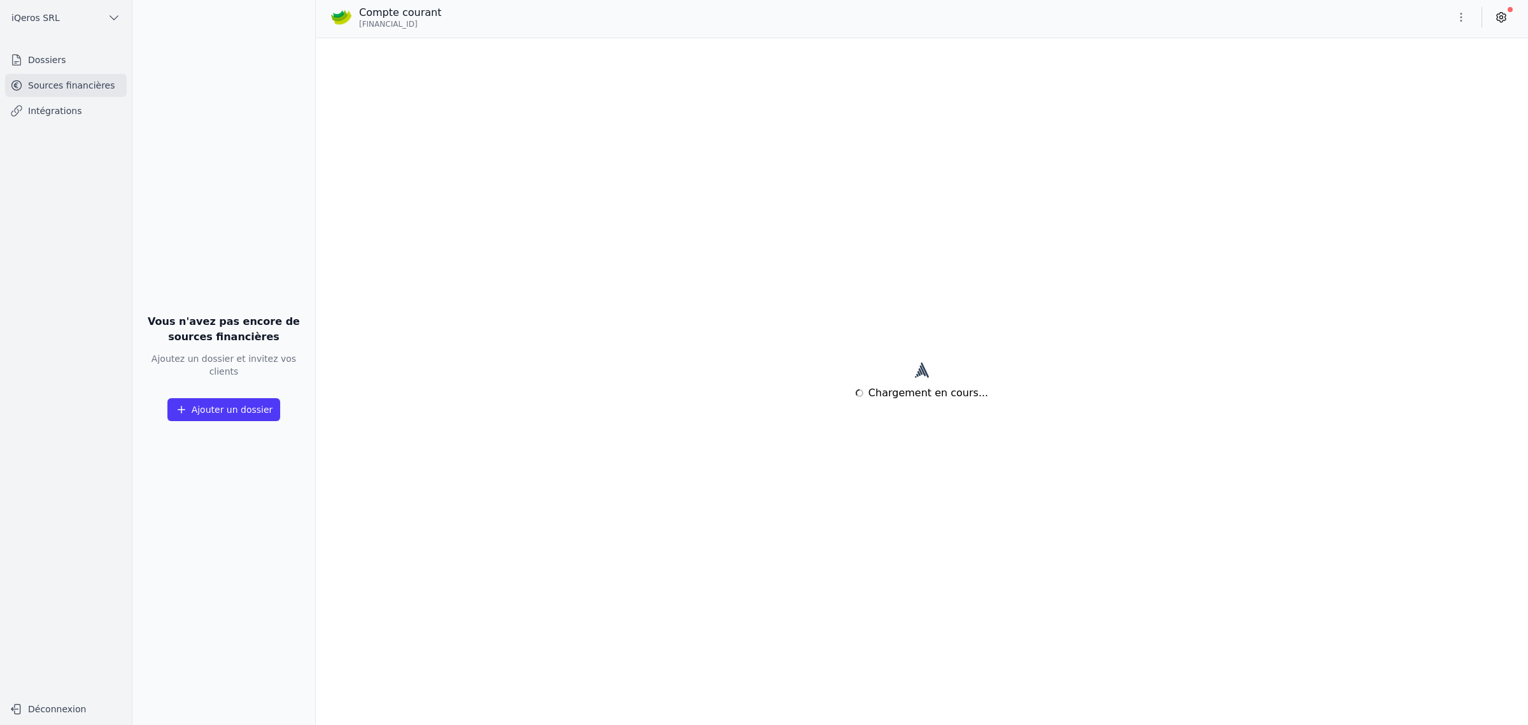
click at [74, 122] on link "Intégrations" at bounding box center [66, 110] width 122 height 23
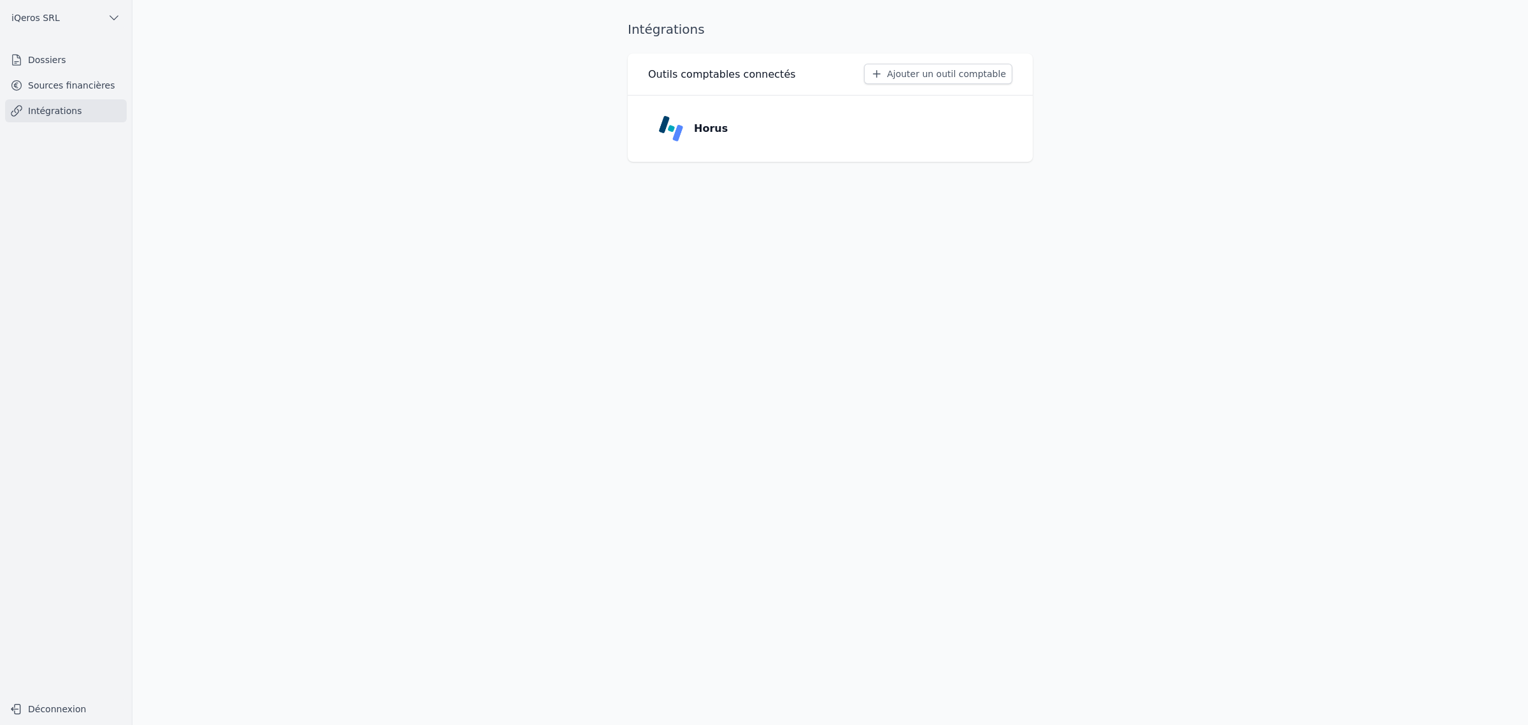
click at [64, 92] on link "Sources financières" at bounding box center [66, 85] width 122 height 23
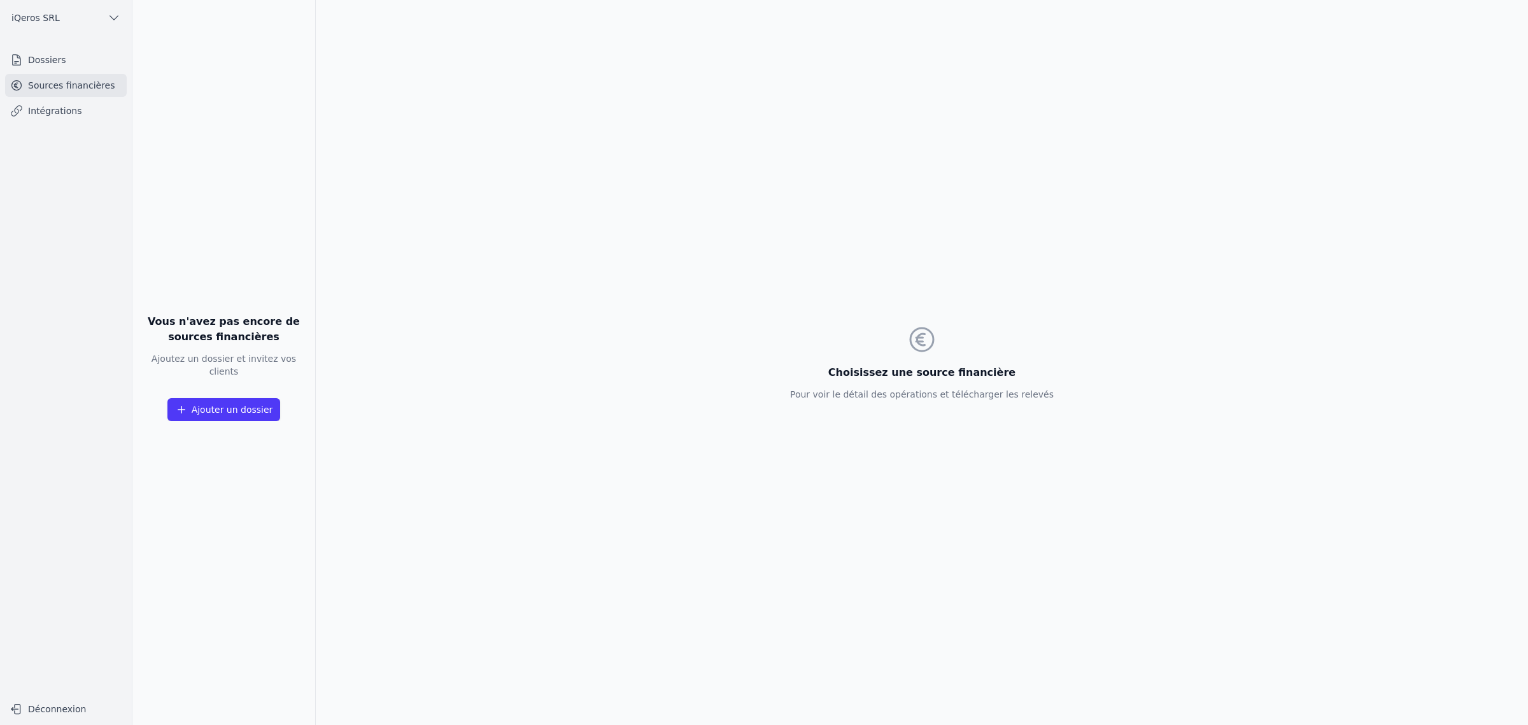
click at [55, 65] on link "Dossiers" at bounding box center [66, 59] width 122 height 23
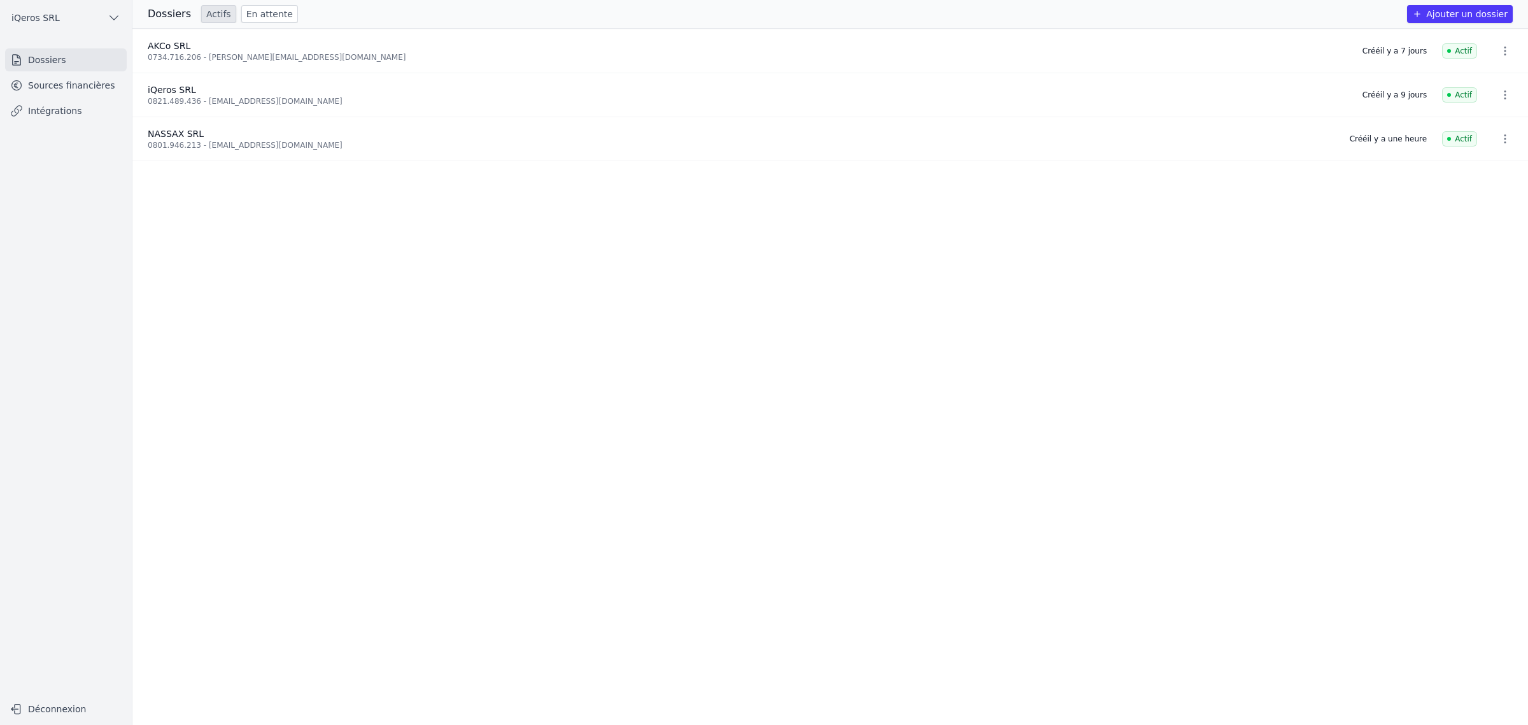
click at [248, 52] on div "AKCo SRL" at bounding box center [748, 45] width 1200 height 13
click at [1504, 57] on icon "button" at bounding box center [1505, 51] width 13 height 13
click at [1503, 61] on div at bounding box center [764, 362] width 1528 height 725
click at [71, 94] on link "Sources financières" at bounding box center [66, 85] width 122 height 23
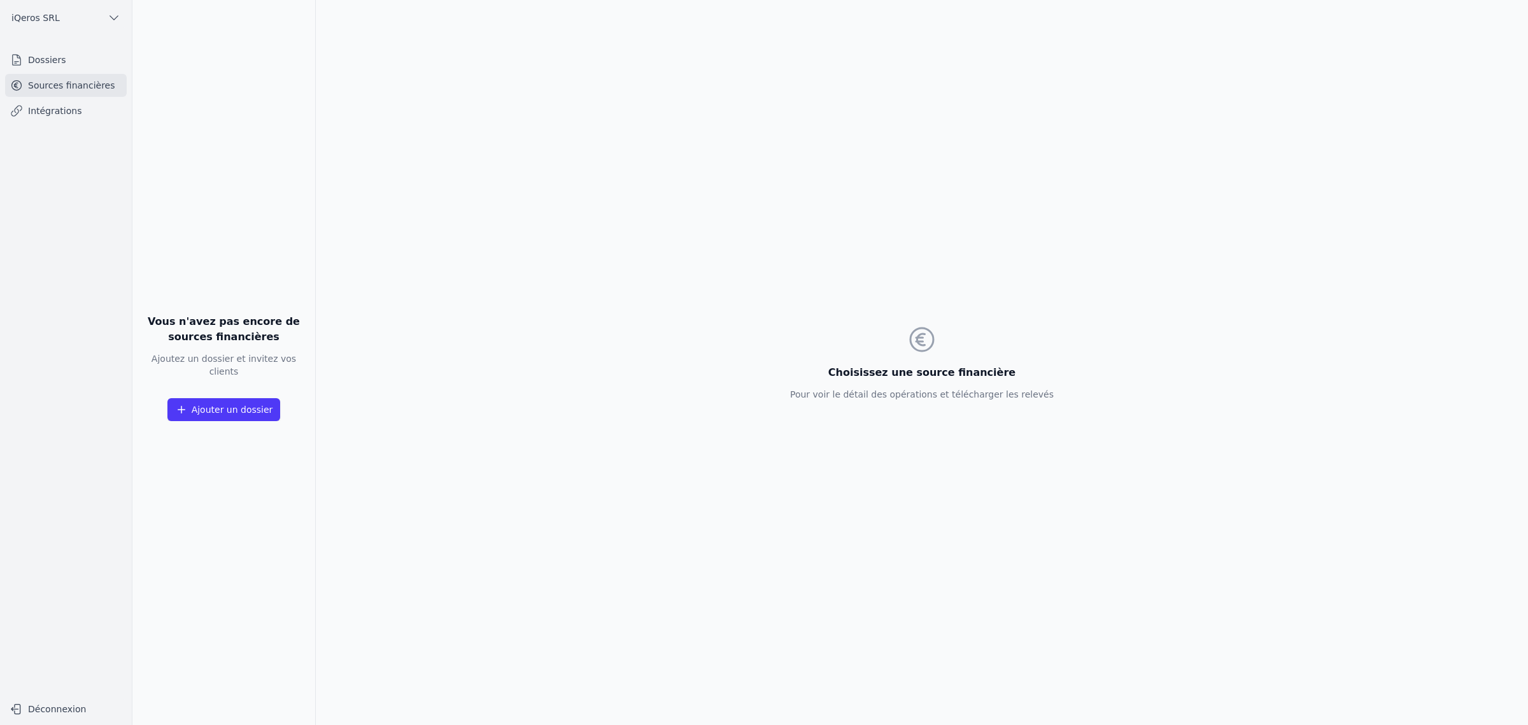
click at [73, 71] on link "Dossiers" at bounding box center [66, 59] width 122 height 23
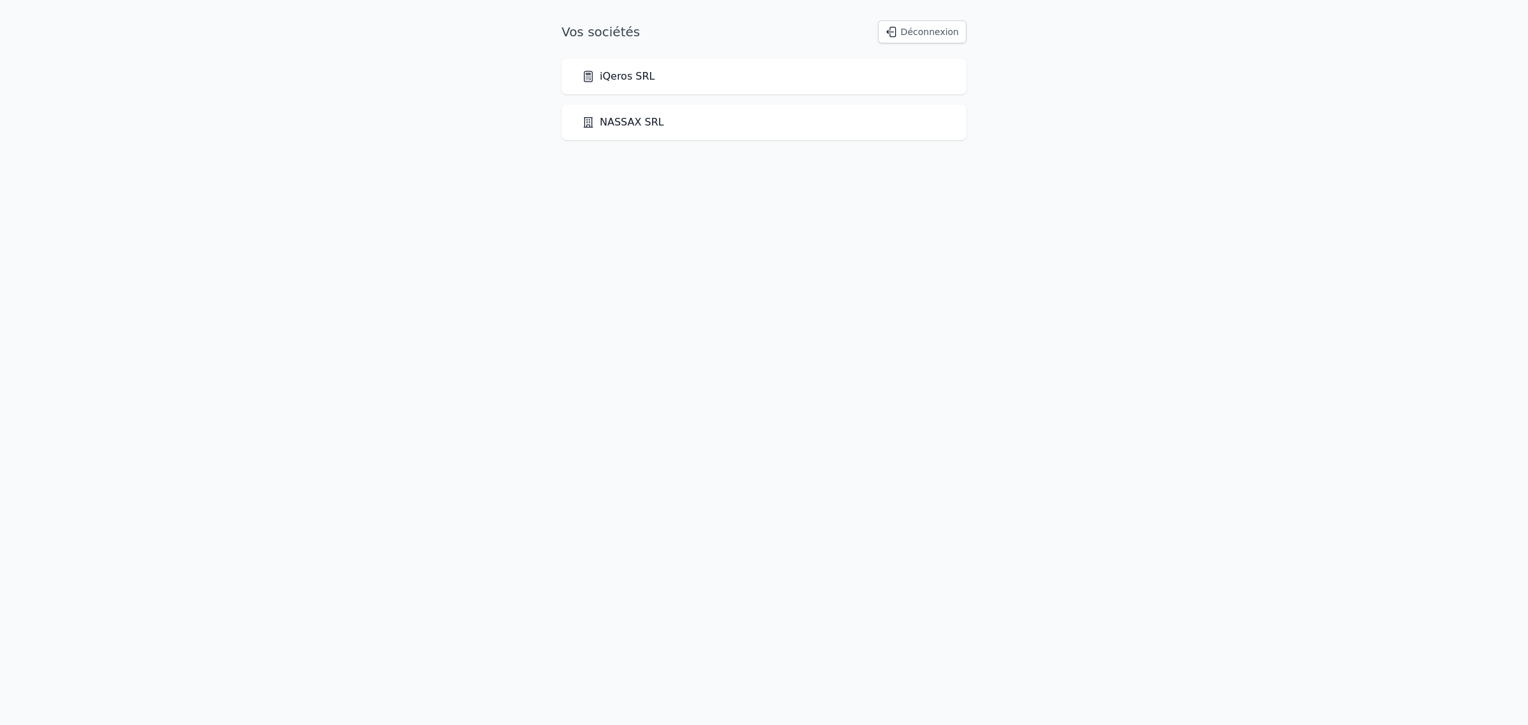
click at [642, 83] on link "iQeros SRL" at bounding box center [618, 76] width 73 height 15
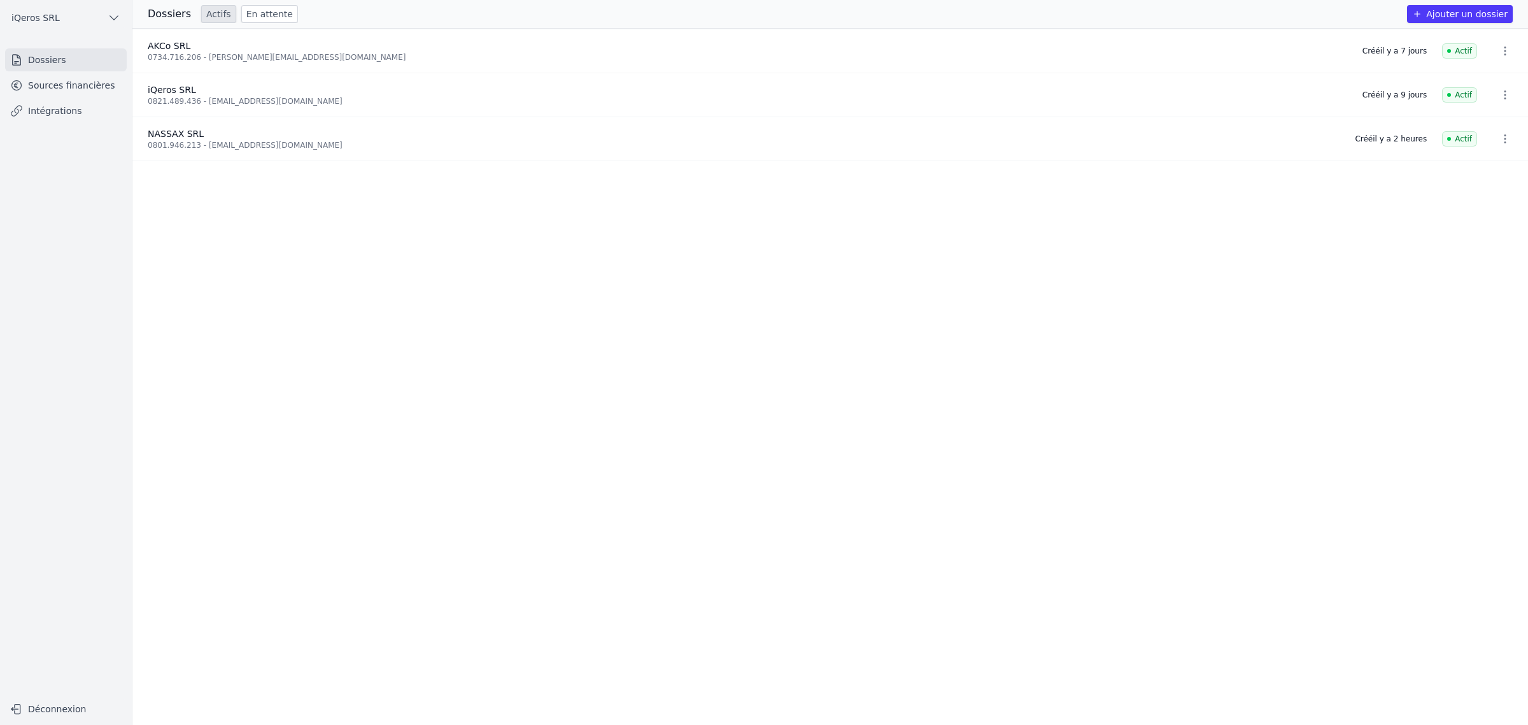
click at [478, 290] on ul "AKCo SRL 0734.716.206 - alain@akco-expert.be Créé il y a 7 jours Actif iQeros S…" at bounding box center [830, 377] width 1396 height 696
click at [1434, 11] on button "Ajouter un dossier" at bounding box center [1460, 14] width 106 height 18
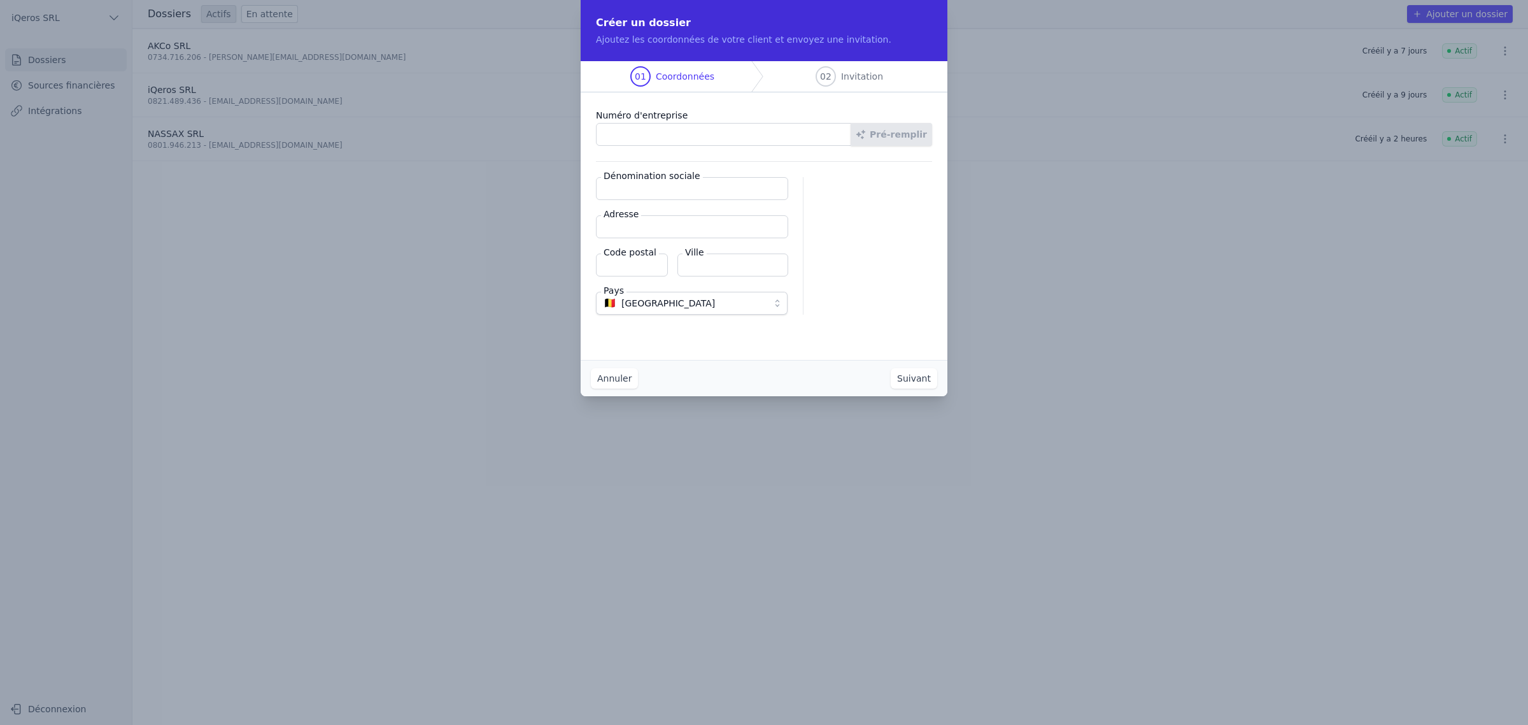
click at [615, 146] on input "Numéro d'entreprise" at bounding box center [723, 134] width 255 height 23
type input "1025.978.995"
click at [932, 146] on button "Pré-remplir" at bounding box center [892, 134] width 82 height 23
click at [669, 200] on input "Dénomination sociale" at bounding box center [692, 188] width 192 height 23
type input "Hagomar SRL"
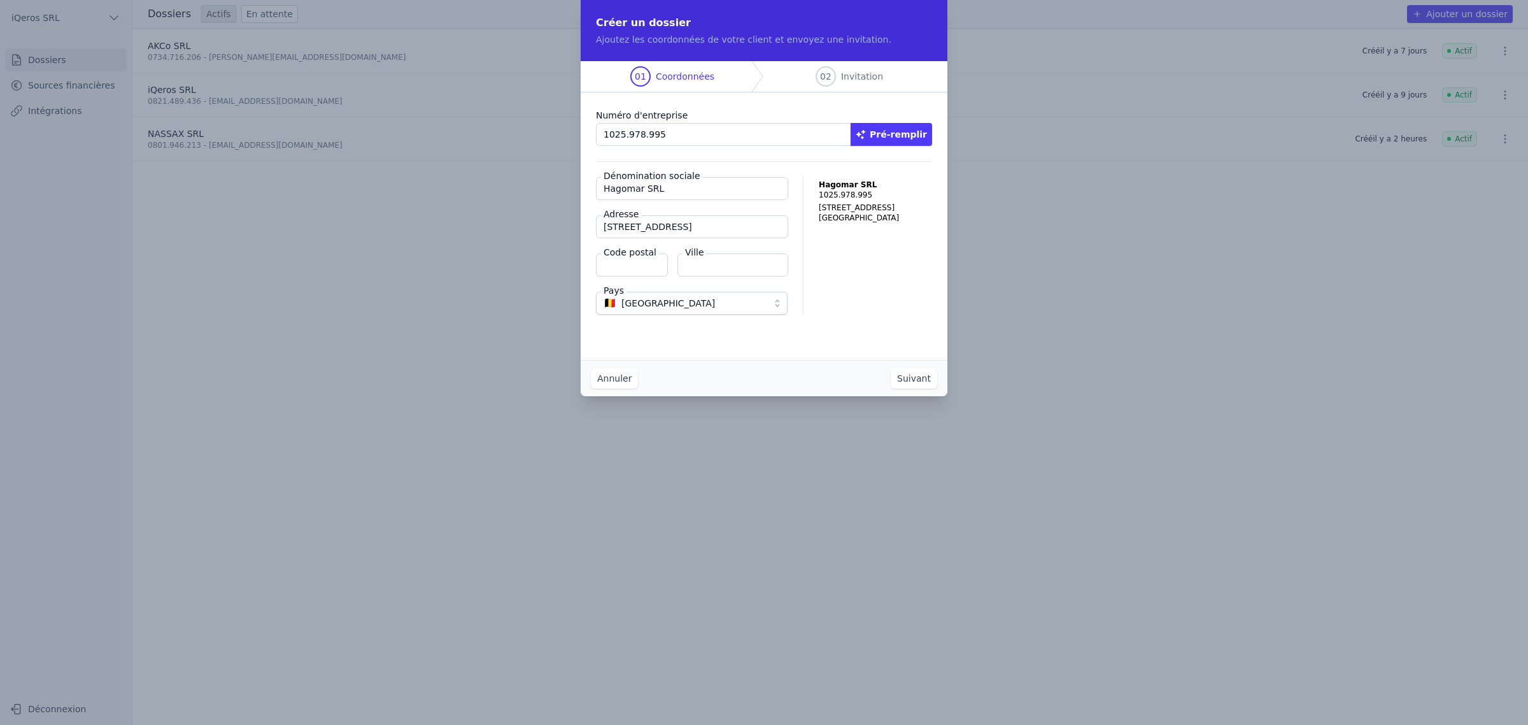
type input "Rue des Sablons 13"
type input "1000"
type input "Bruxelles"
click at [931, 388] on button "Suivant" at bounding box center [914, 378] width 46 height 20
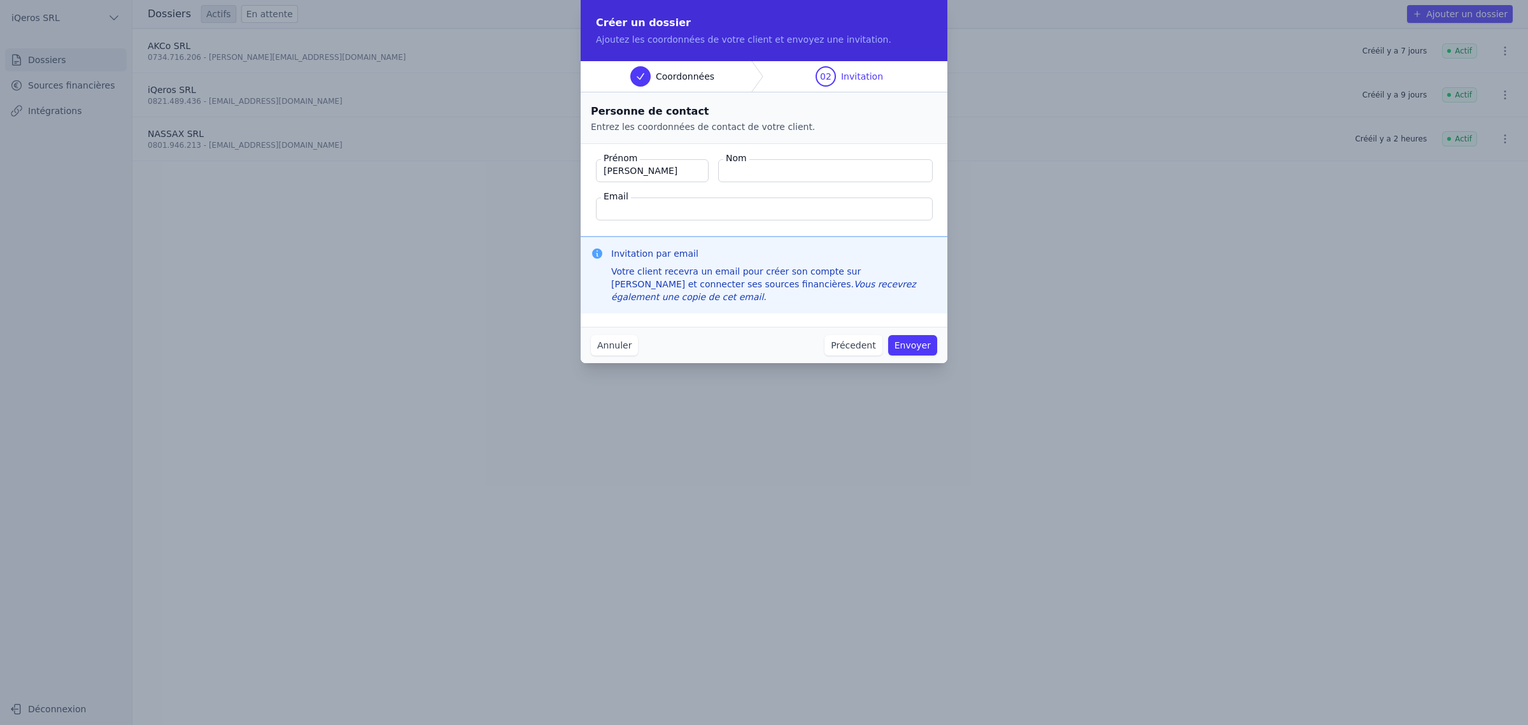
type input "Geoffroy"
type input "Jacobs"
click at [701, 266] on div "Invitation par email Votre client recevra un email pour créer son compte sur Ma…" at bounding box center [764, 274] width 367 height 77
click at [699, 220] on input "Email" at bounding box center [764, 208] width 337 height 23
type input "gjacobs@euroquartz.be"
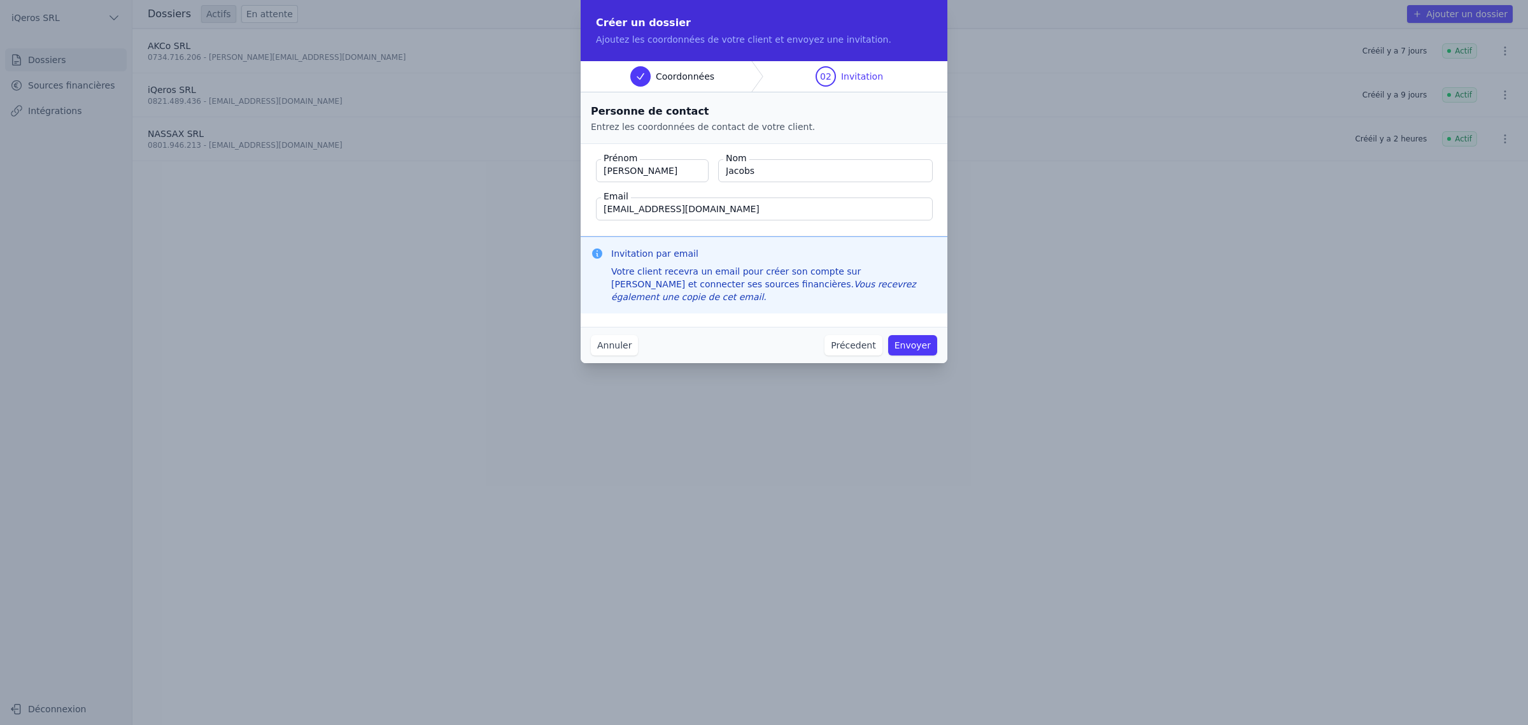
click at [708, 236] on fieldset "Prénom Geoffroy Nom Jacobs Email gjacobs@euroquartz.be" at bounding box center [764, 190] width 367 height 92
click at [923, 355] on button "Envoyer" at bounding box center [912, 345] width 49 height 20
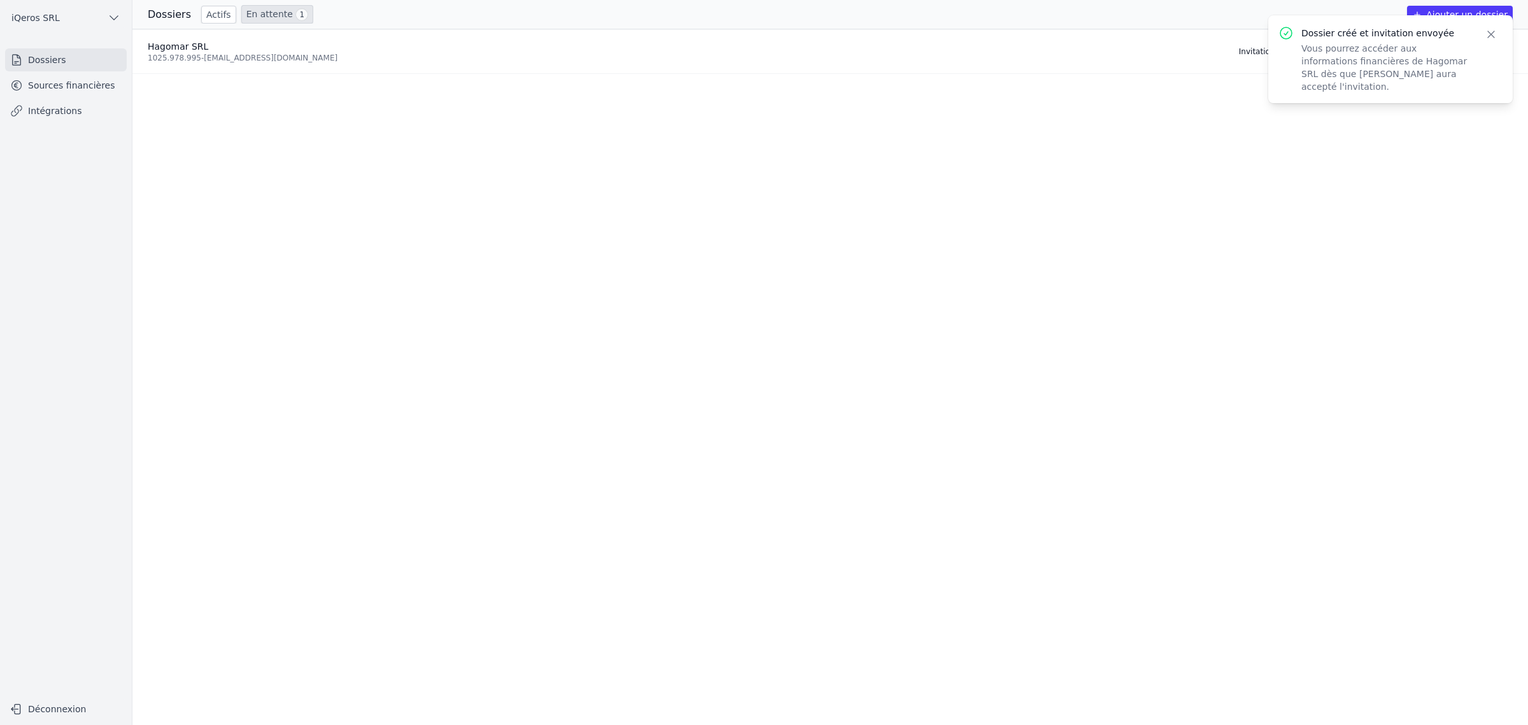
click at [658, 266] on ul "Hagomar SRL 1025.978.995 - gjacobs@euroquartz.be Invitation envoyée il y a quel…" at bounding box center [830, 376] width 1396 height 695
click at [543, 247] on ul "Hagomar SRL 1025.978.995 - gjacobs@euroquartz.be Invitation envoyée il y a quel…" at bounding box center [830, 376] width 1396 height 695
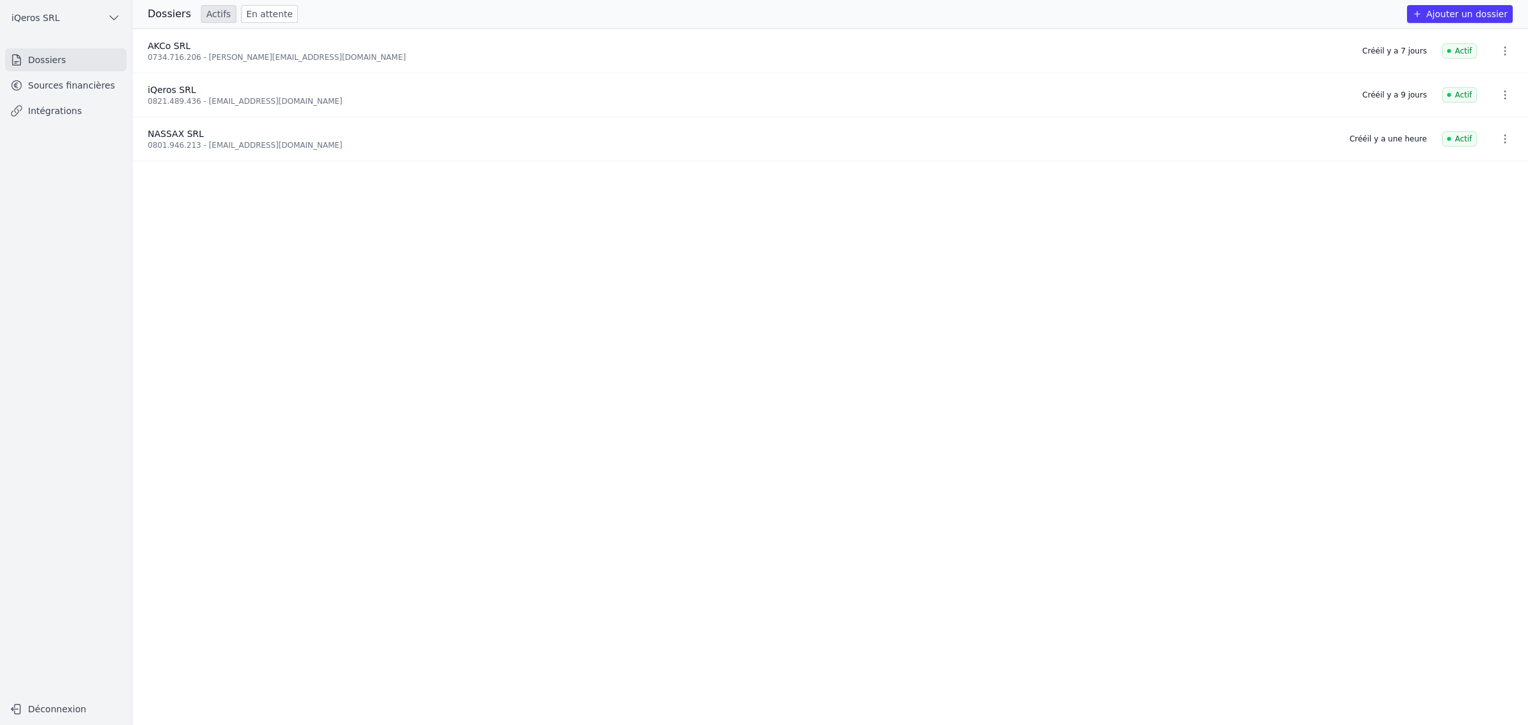
click at [364, 43] on div "AKCo SRL" at bounding box center [748, 45] width 1200 height 13
click at [642, 13] on div "Dossiers Actifs En attente Ajouter un dossier" at bounding box center [830, 14] width 1396 height 18
click at [120, 97] on link "Sources financières" at bounding box center [66, 85] width 122 height 23
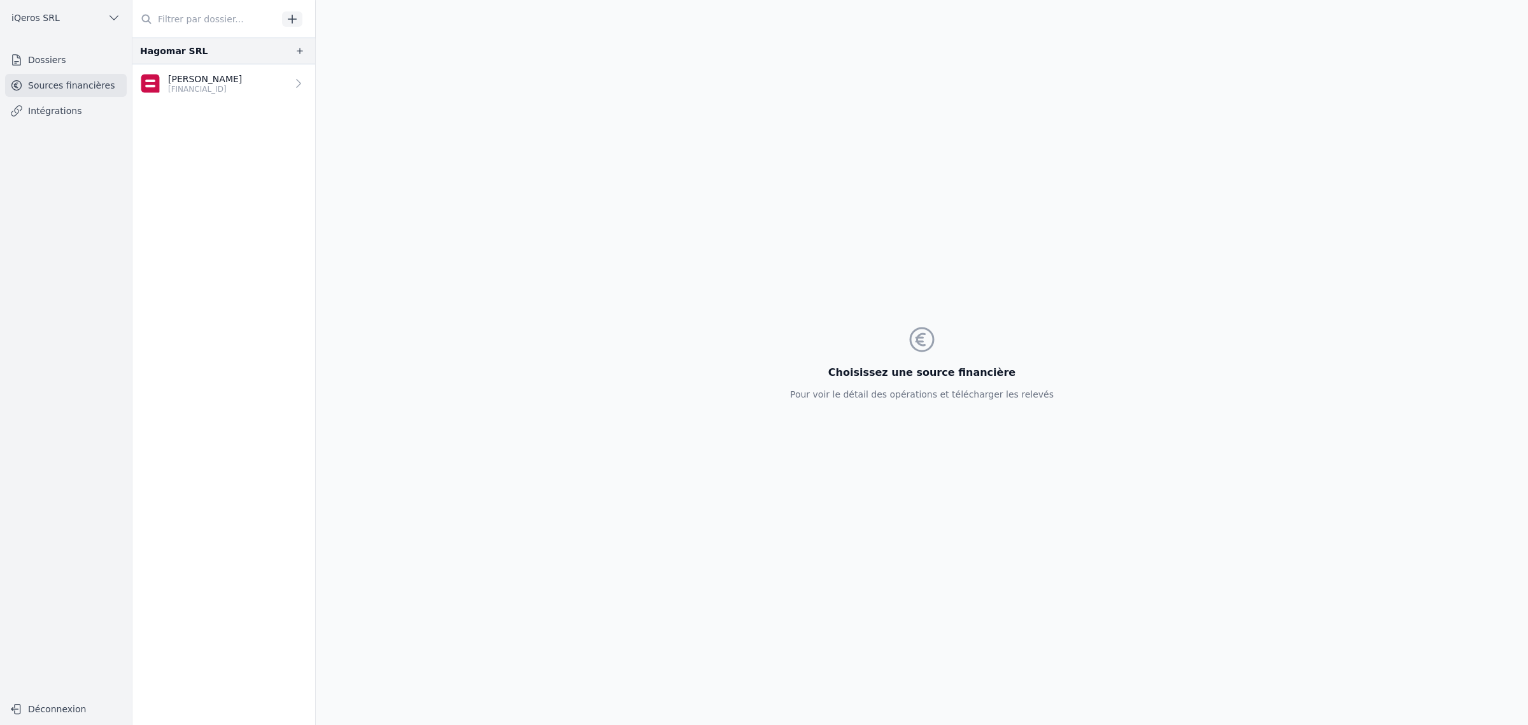
click at [242, 94] on p "[FINANCIAL_ID]" at bounding box center [205, 89] width 74 height 10
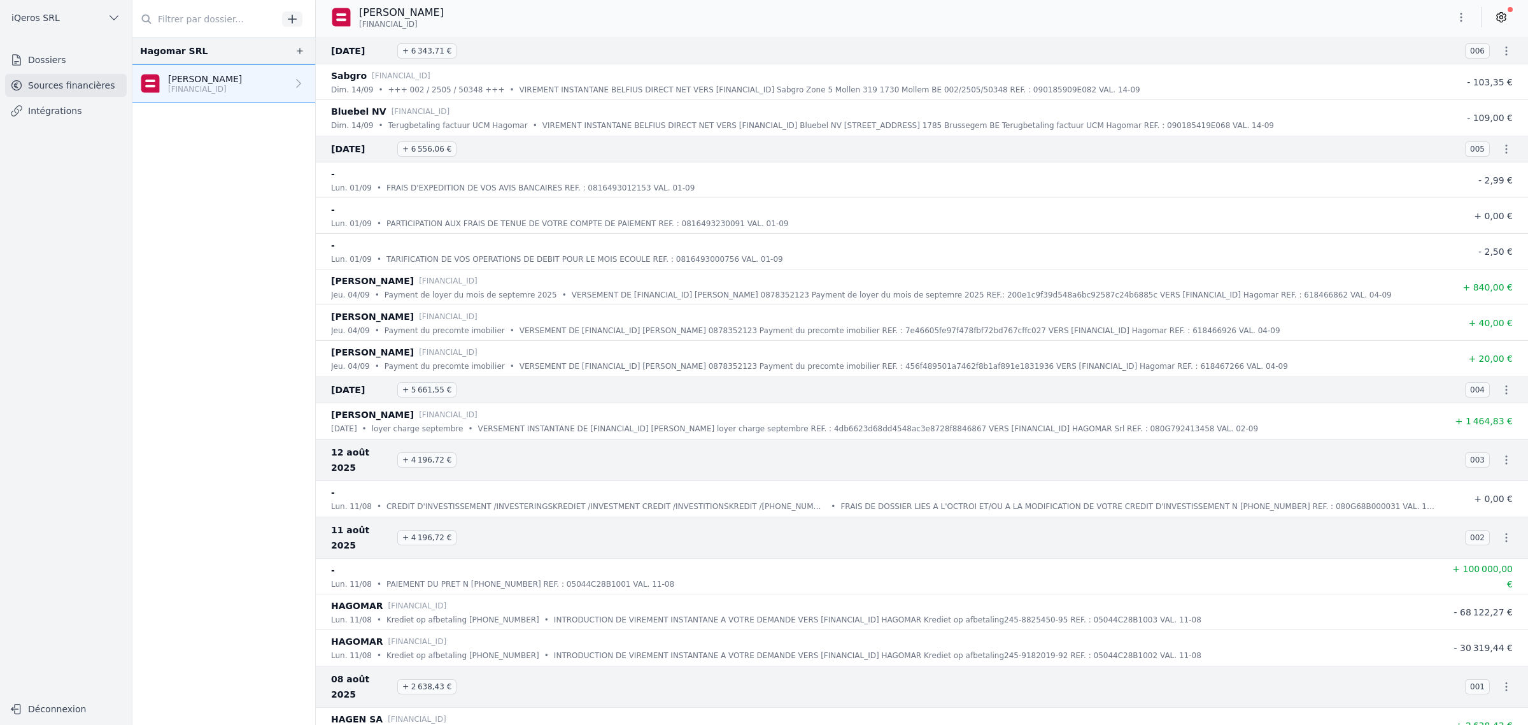
click at [876, 376] on li "[PERSON_NAME] [FINANCIAL_ID] [DATE] • Payment du precomte imobilier • VERSEMENT…" at bounding box center [922, 359] width 1212 height 36
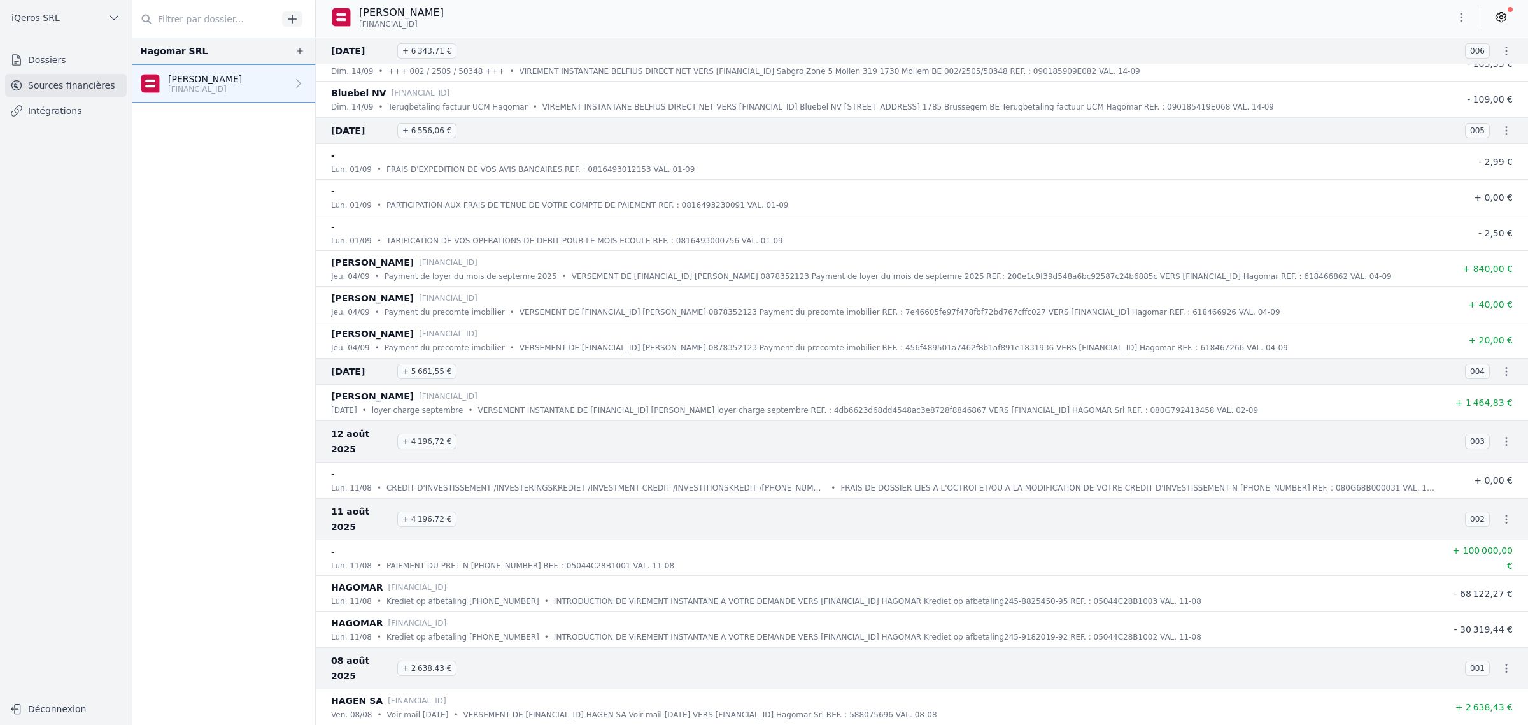
scroll to position [59, 0]
